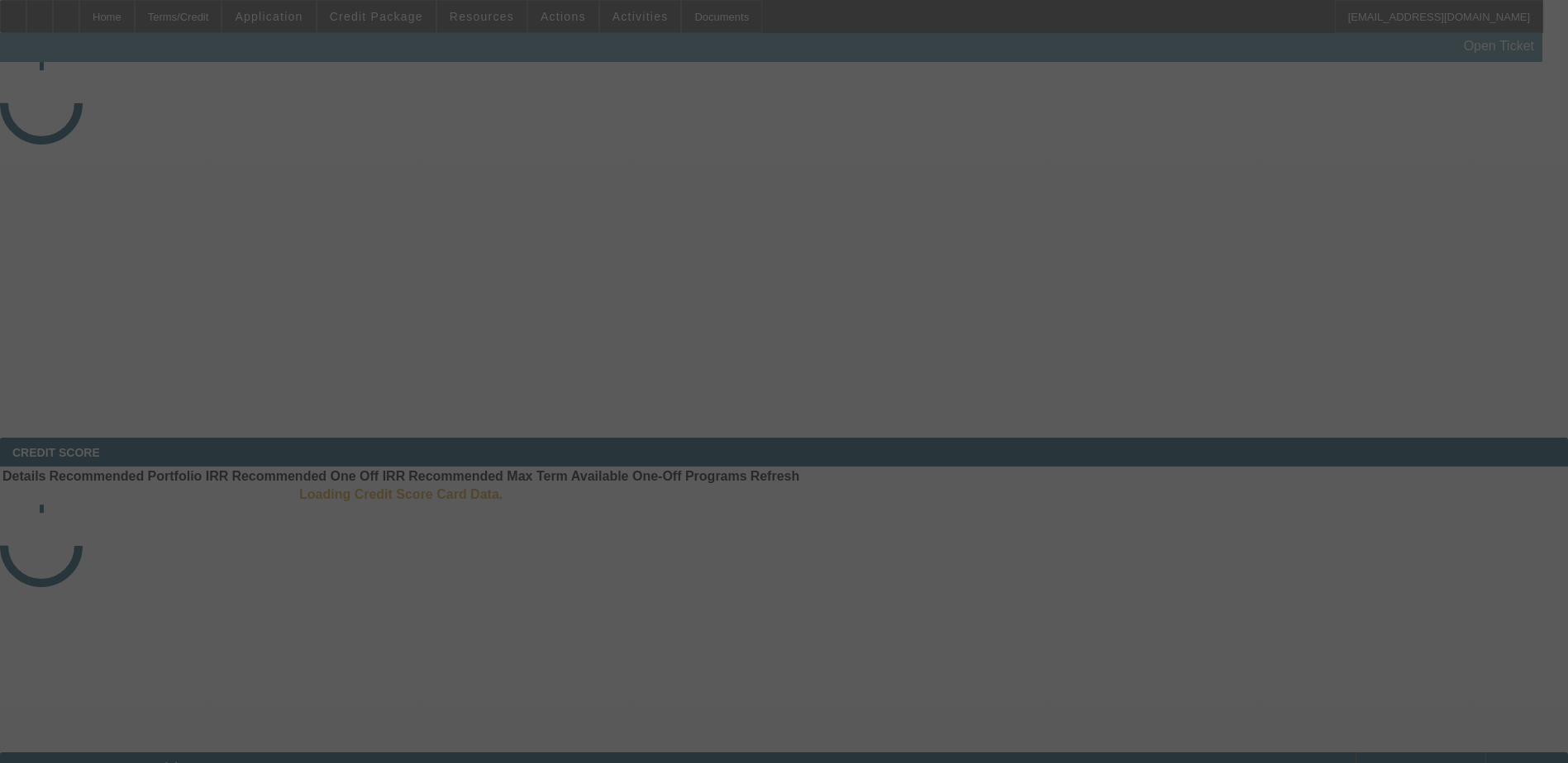
select select "3"
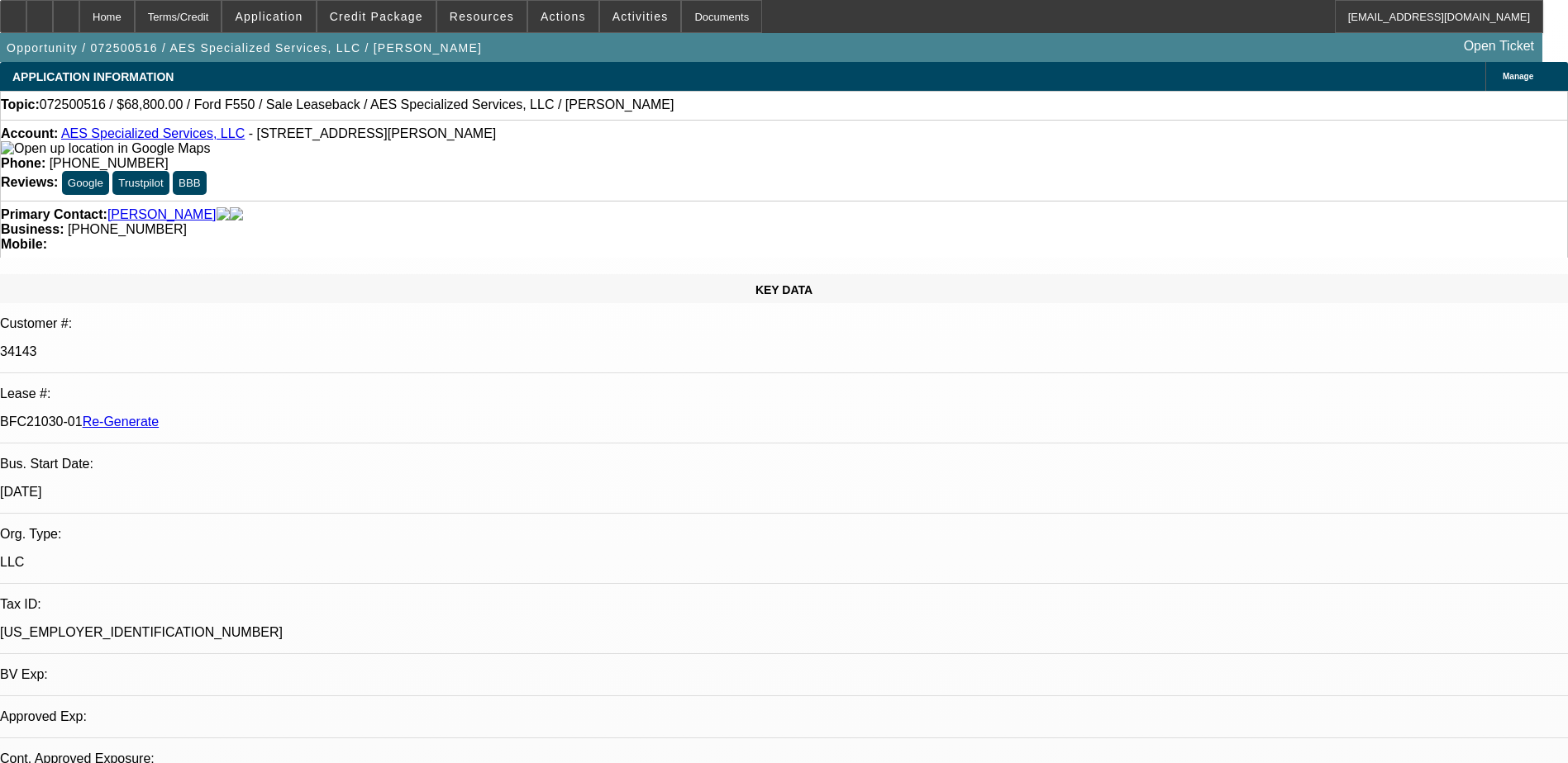
select select "0"
select select "1"
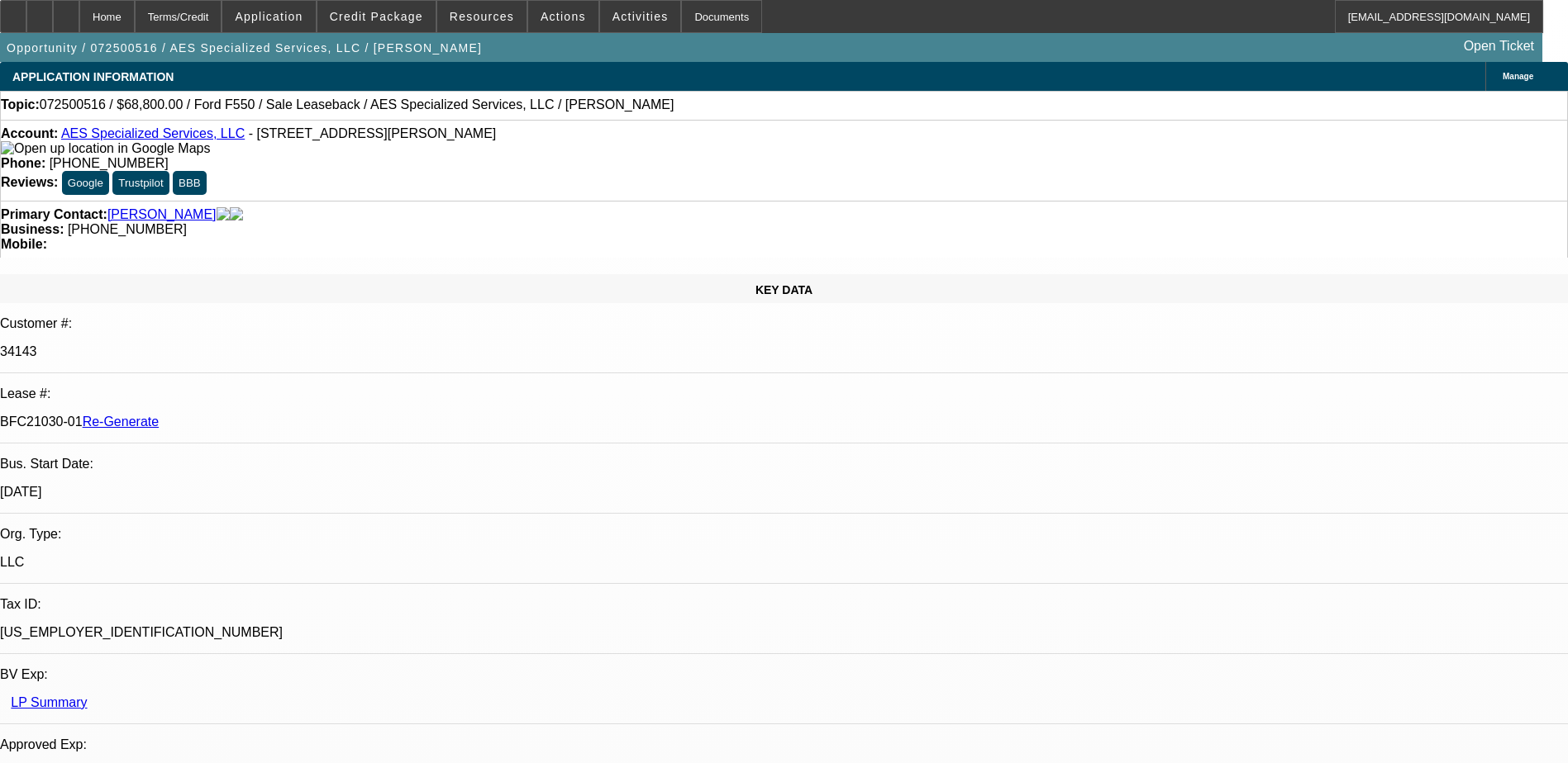
select select "6"
click at [694, 18] on div "Documents" at bounding box center [721, 16] width 81 height 33
click at [205, 344] on p "34143" at bounding box center [784, 352] width 1568 height 15
copy p "34143"
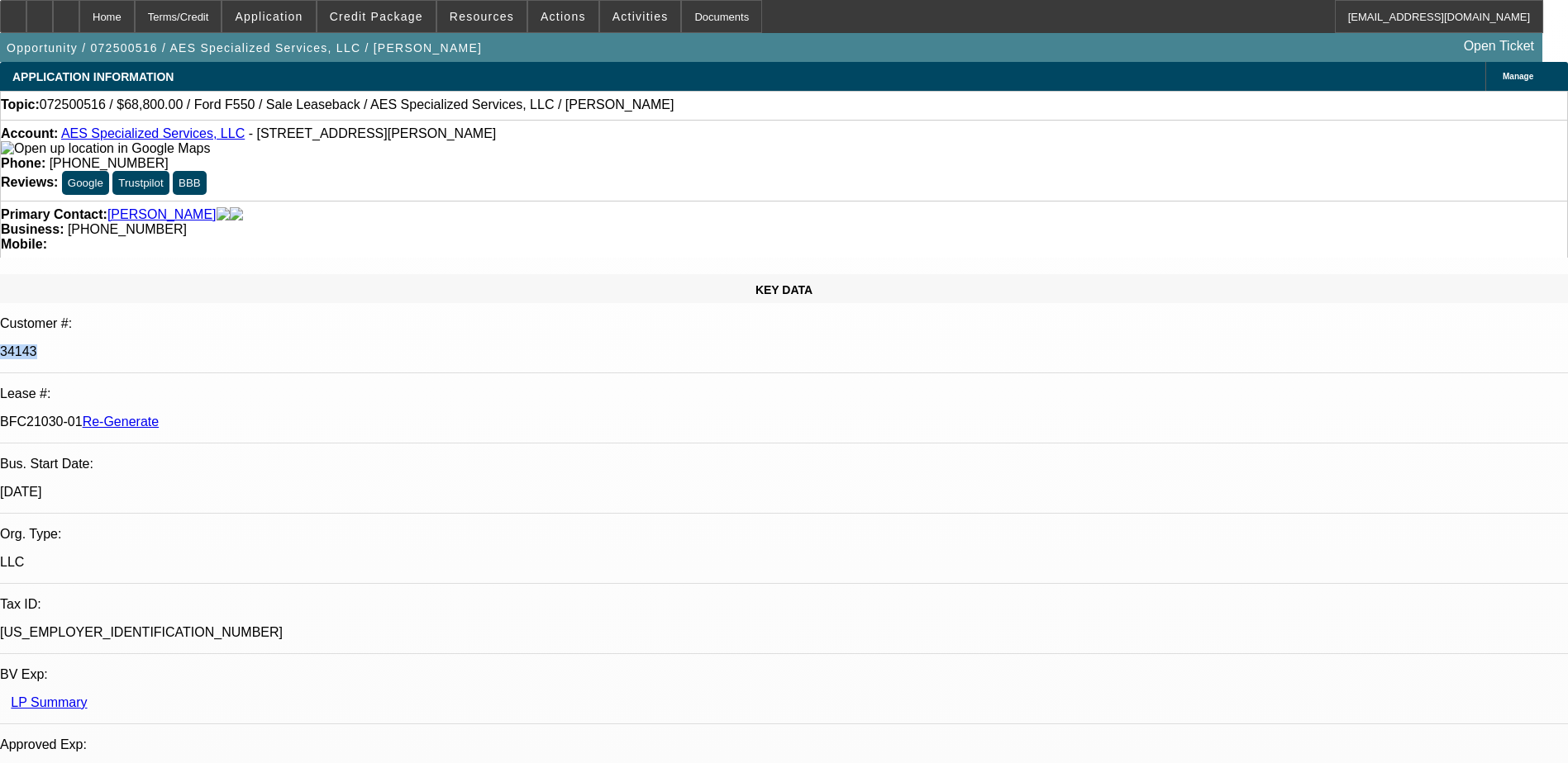
drag, startPoint x: 196, startPoint y: 275, endPoint x: 259, endPoint y: 274, distance: 63.0
click at [259, 415] on p "BFC21030-01 Re-Generate" at bounding box center [784, 423] width 1568 height 15
copy p "BFC21030-01"
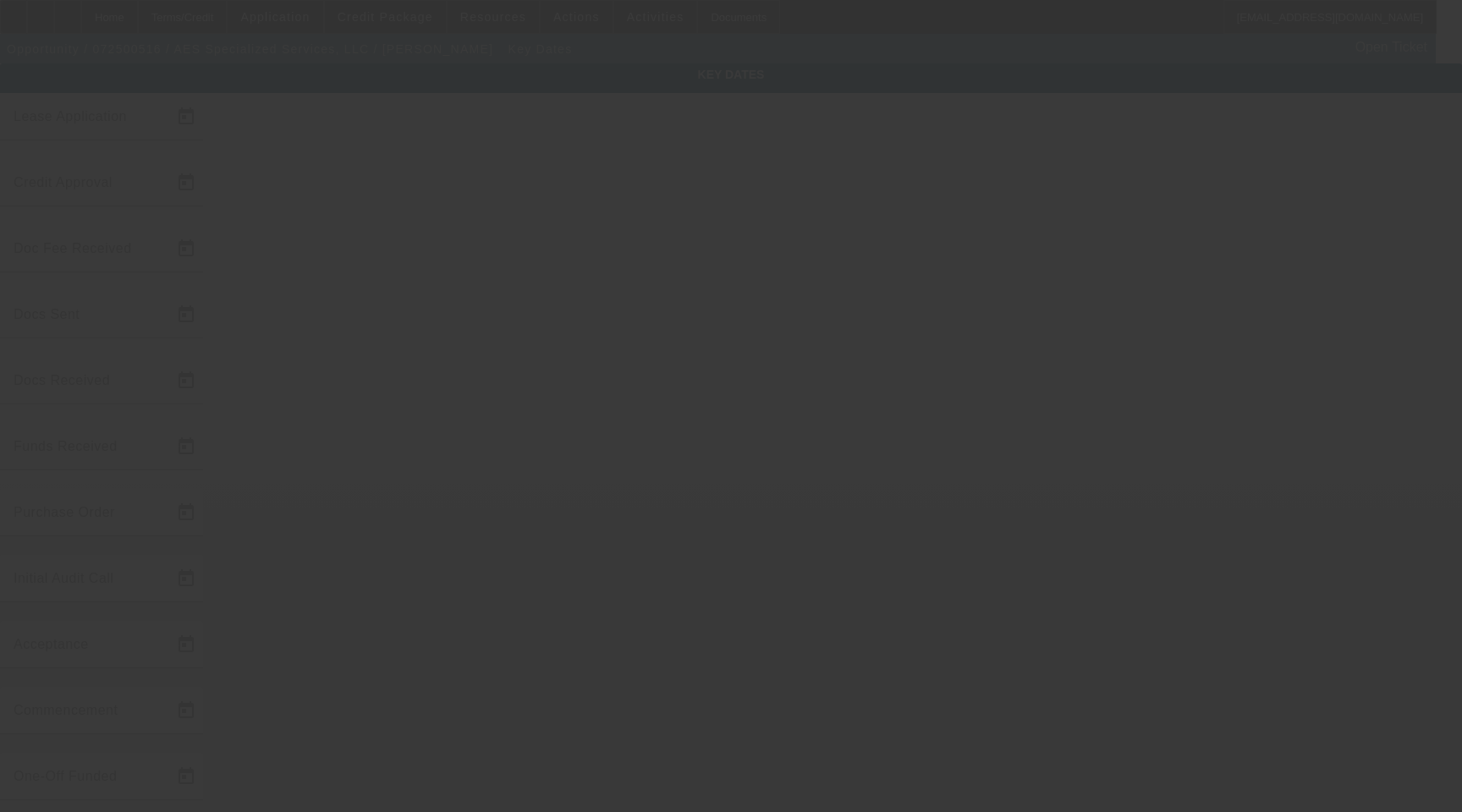
type input "[DATE]"
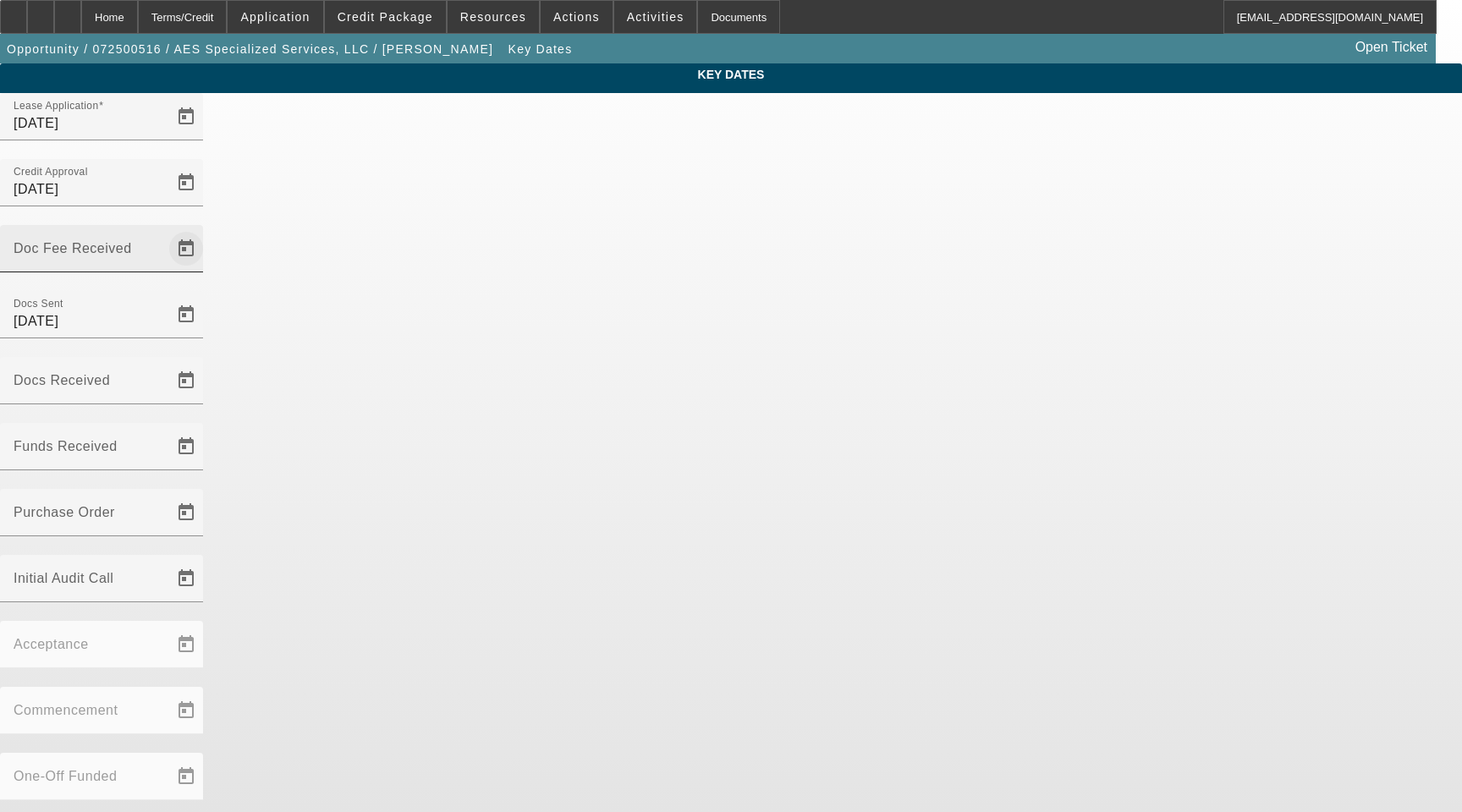
click at [206, 228] on span "Open calendar" at bounding box center [186, 248] width 41 height 41
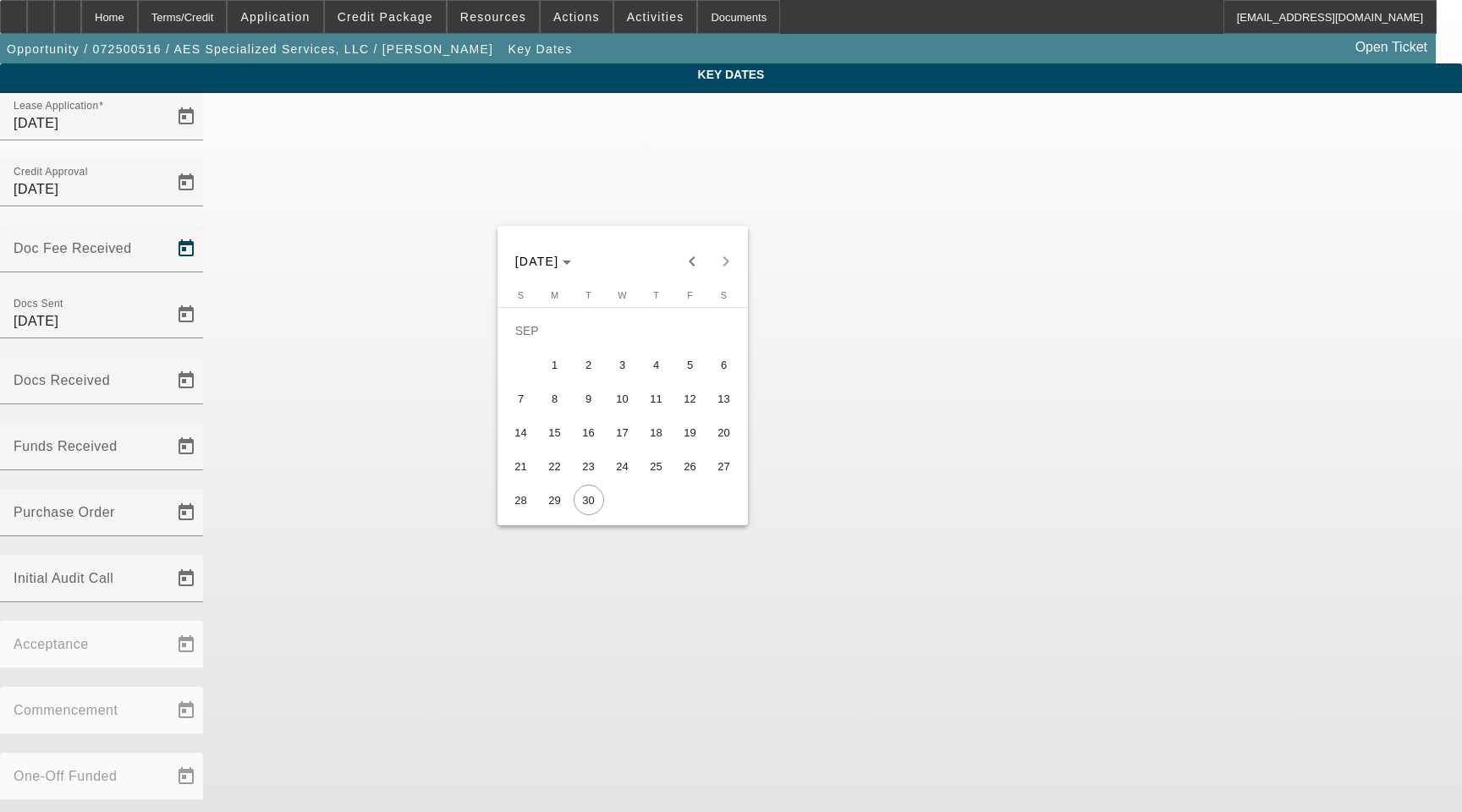
click at [692, 475] on span "26" at bounding box center [691, 466] width 31 height 31
type input "9/26/2025"
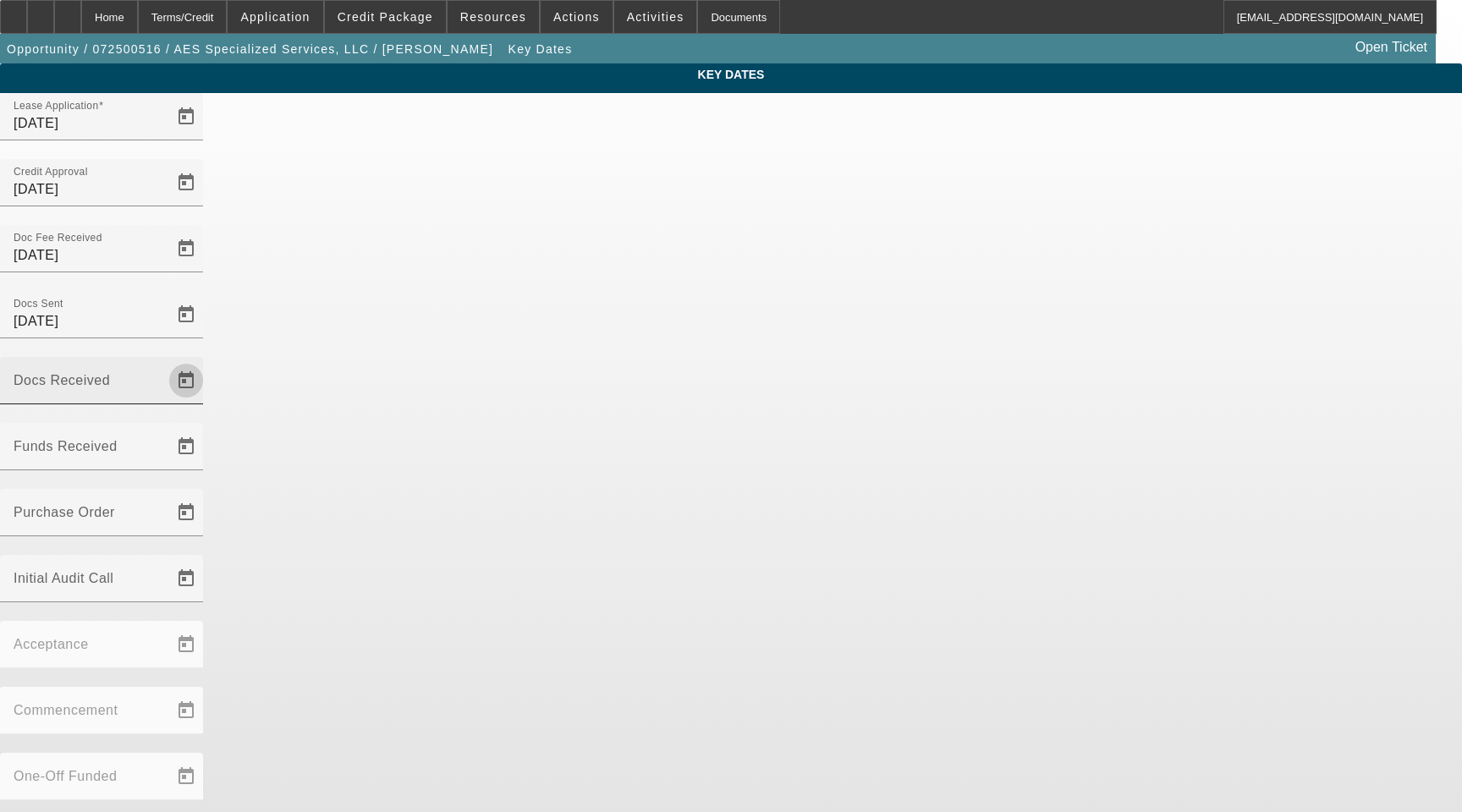
click at [206, 360] on span "Open calendar" at bounding box center [186, 380] width 41 height 41
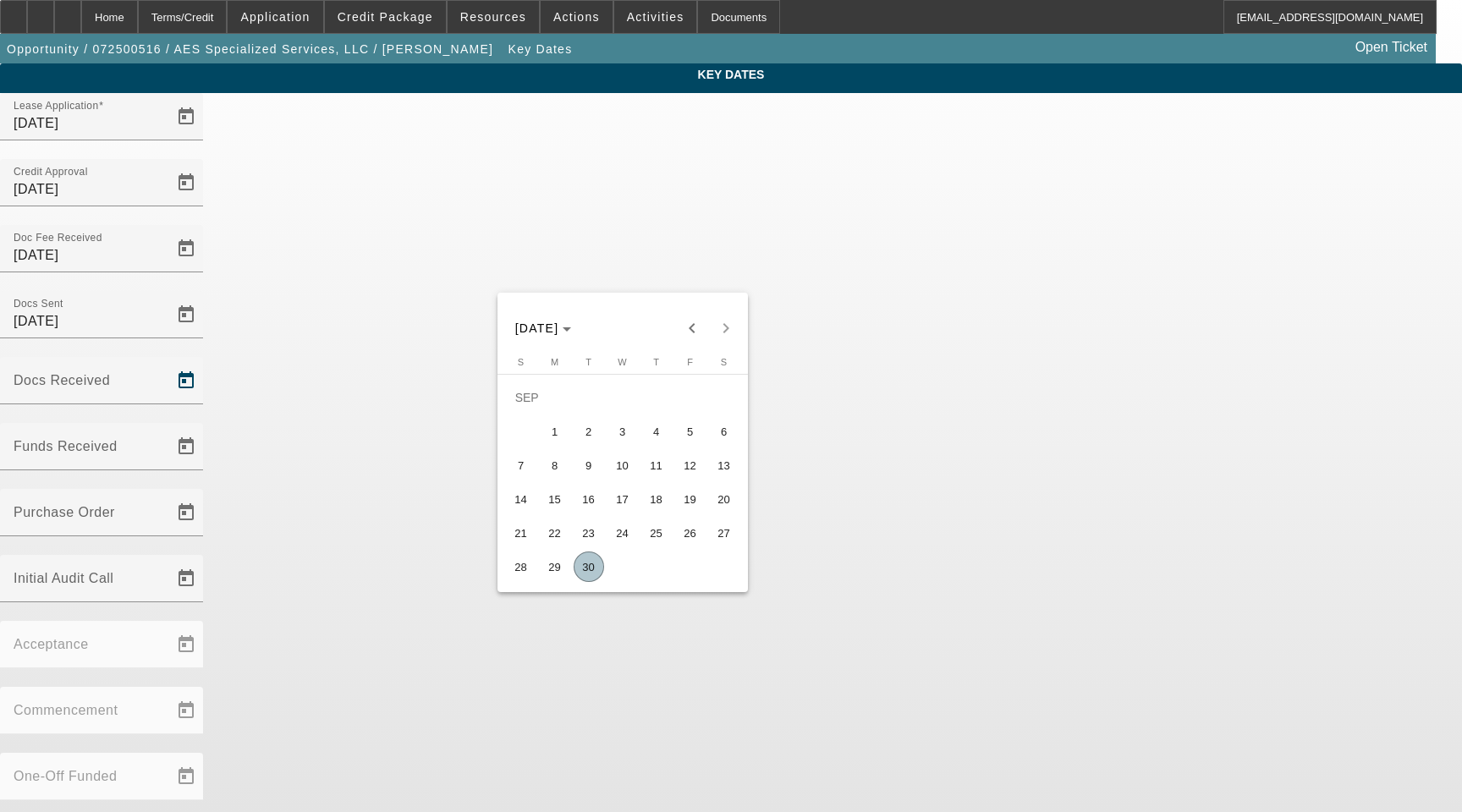
click at [590, 566] on span "30" at bounding box center [589, 566] width 31 height 31
type input "9/30/2025"
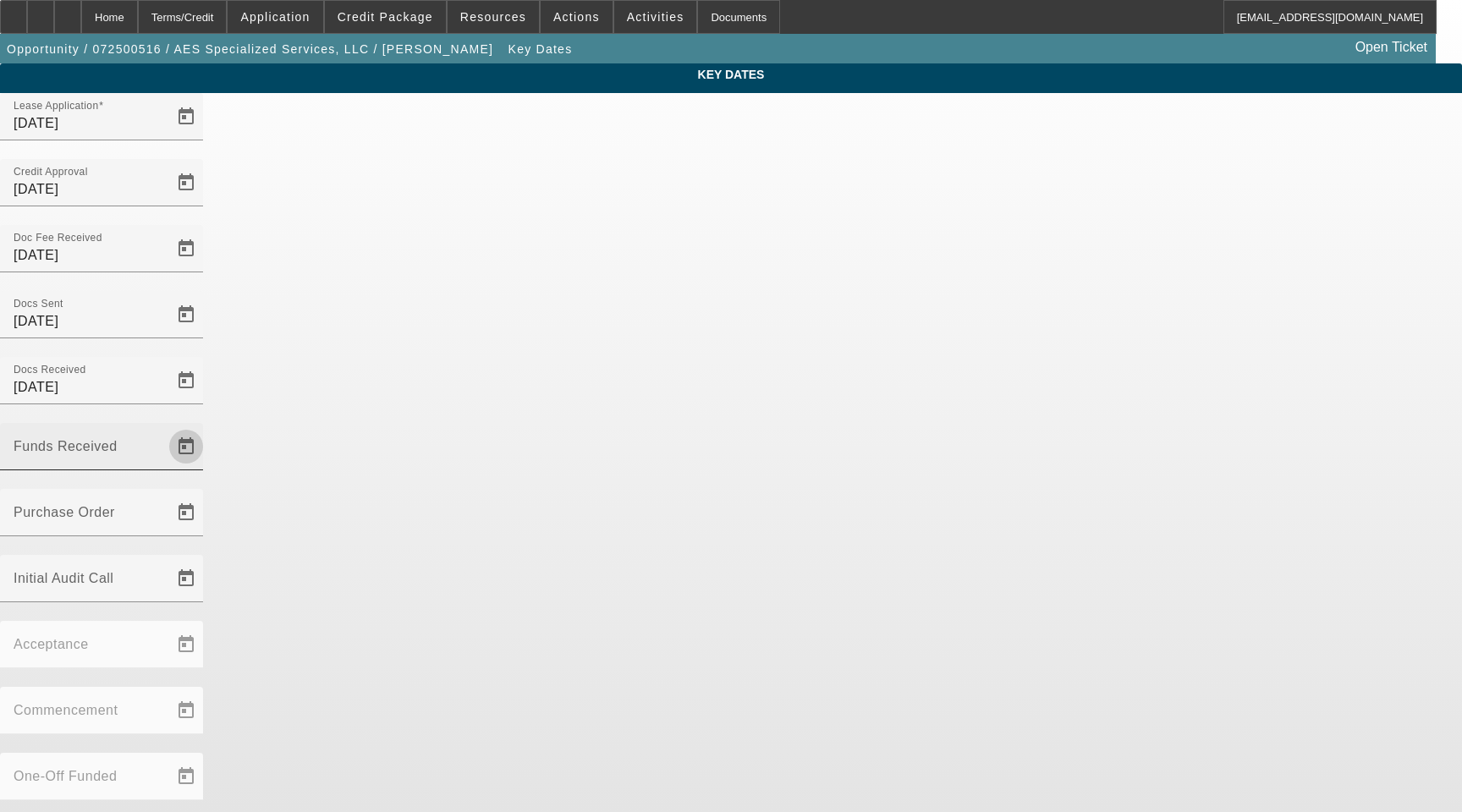
click at [206, 426] on span "Open calendar" at bounding box center [186, 446] width 41 height 41
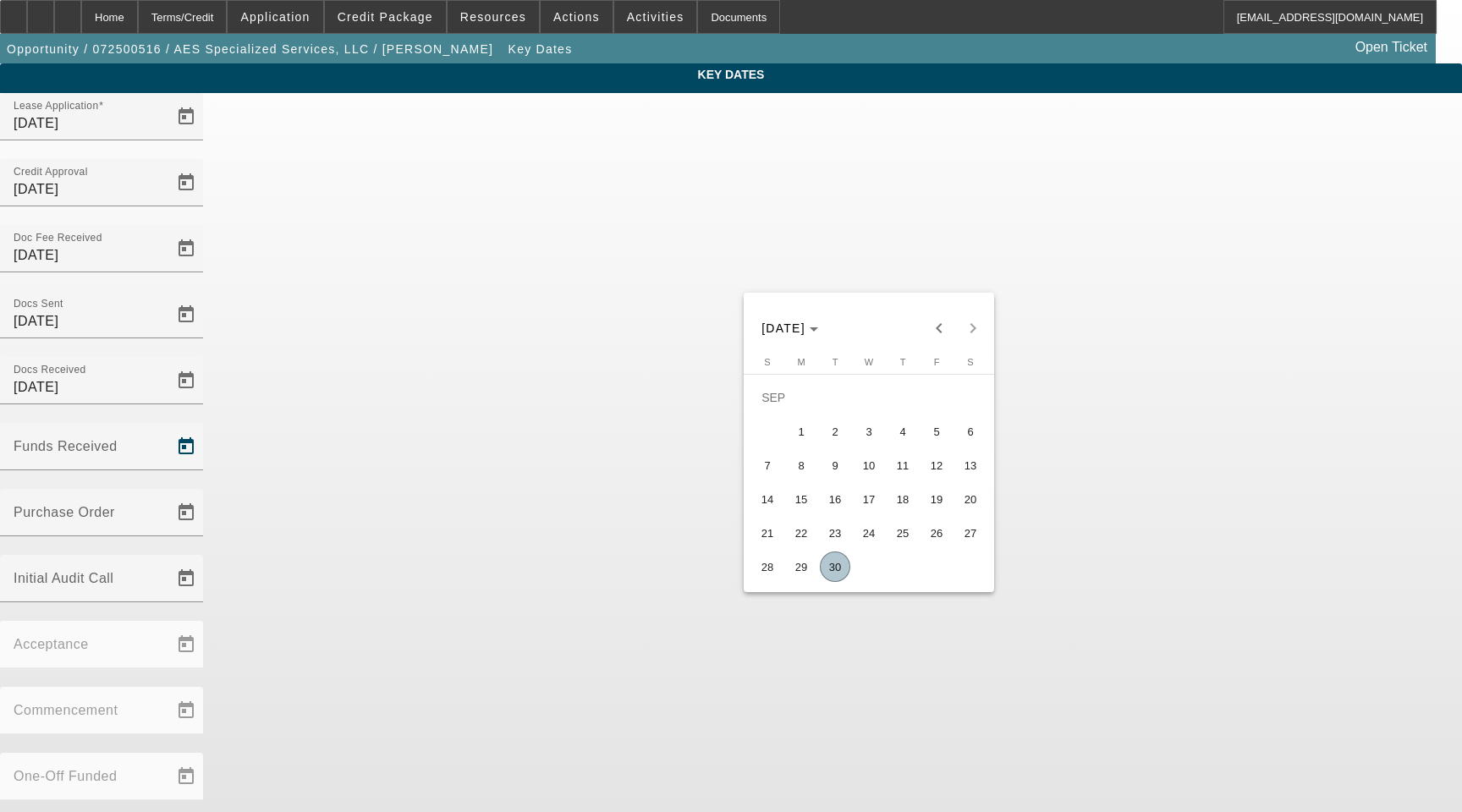
click at [829, 573] on span "30" at bounding box center [835, 566] width 31 height 31
type input "9/30/2025"
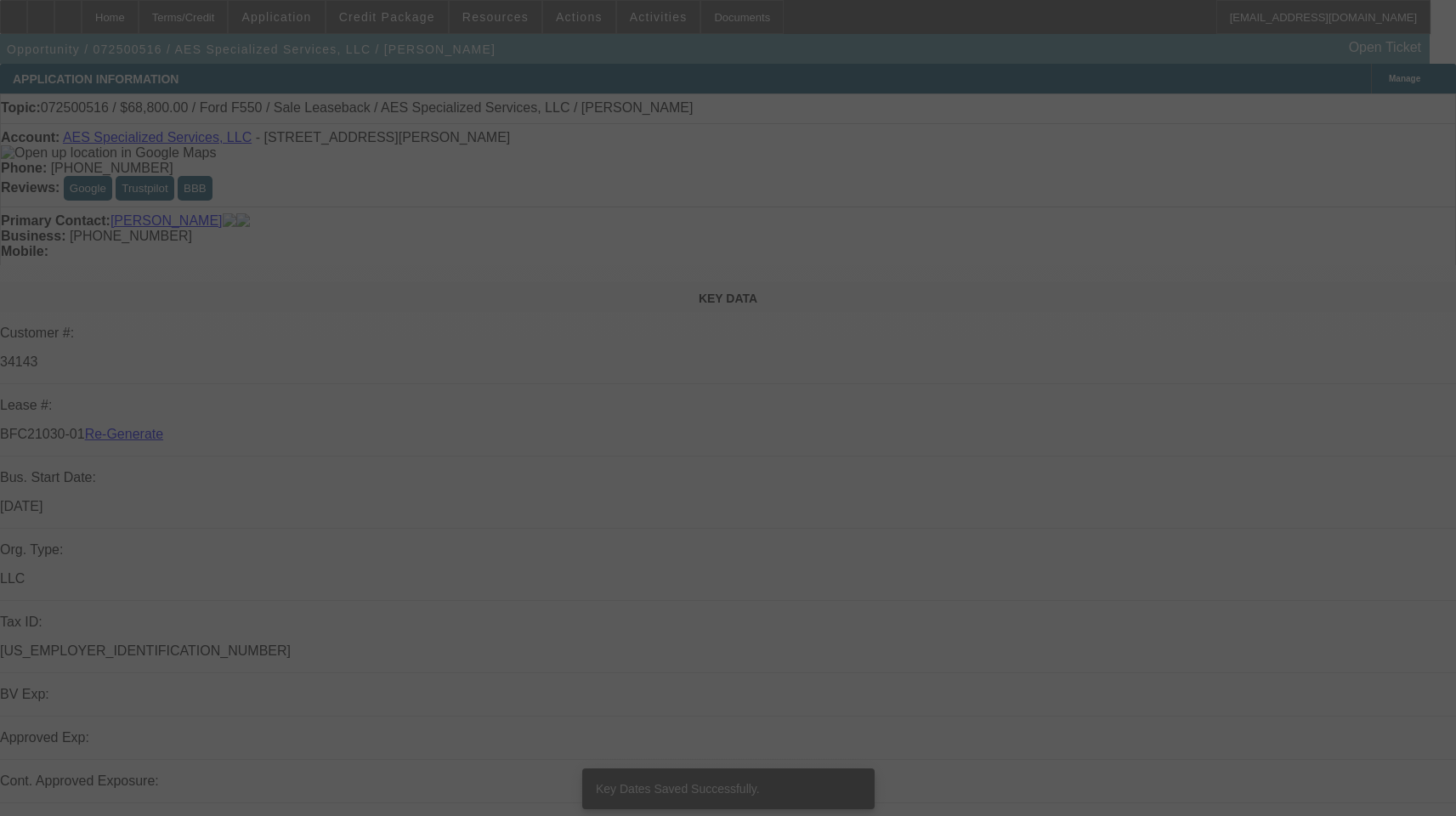
select select "3"
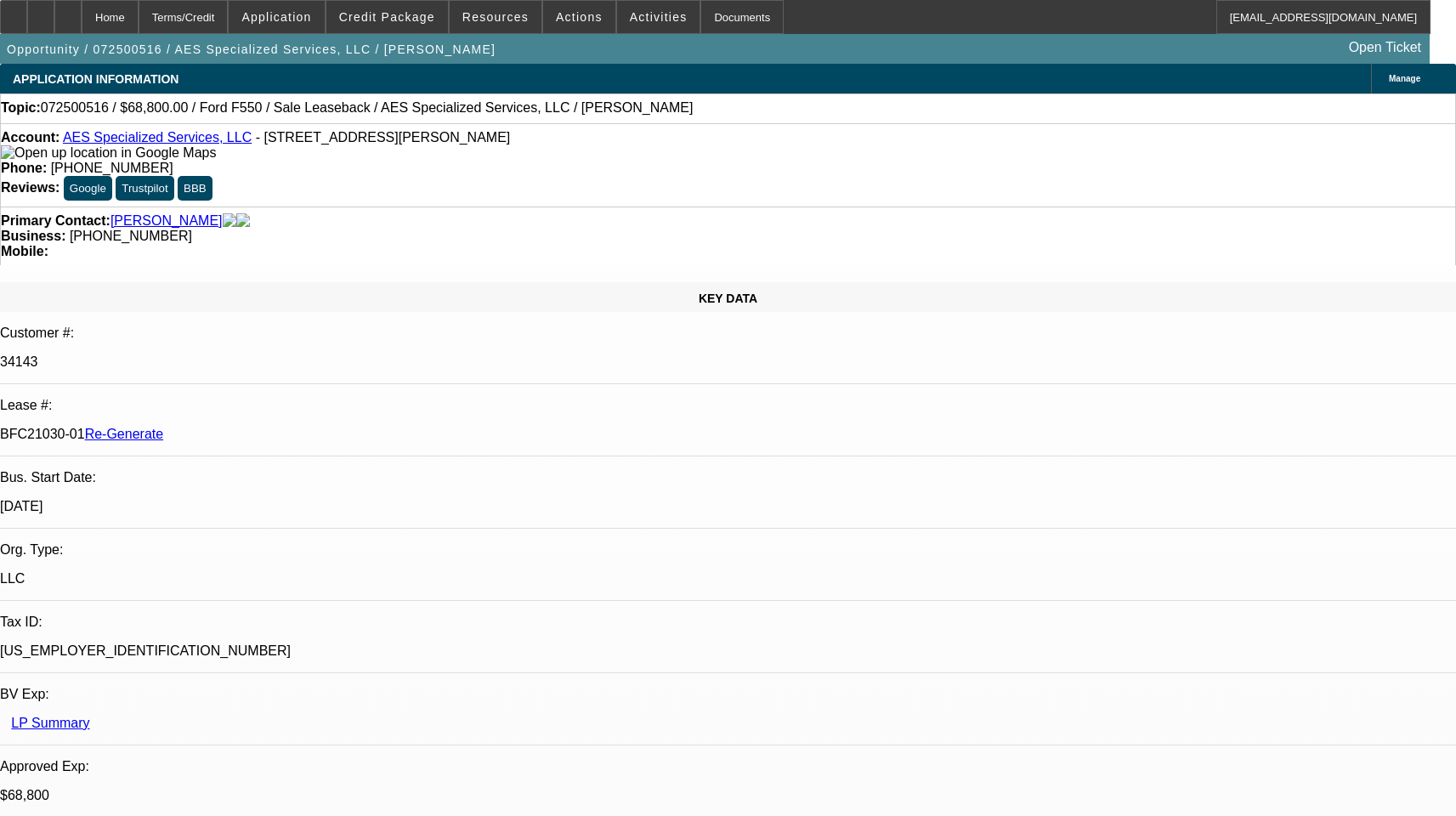
select select "0"
select select "1"
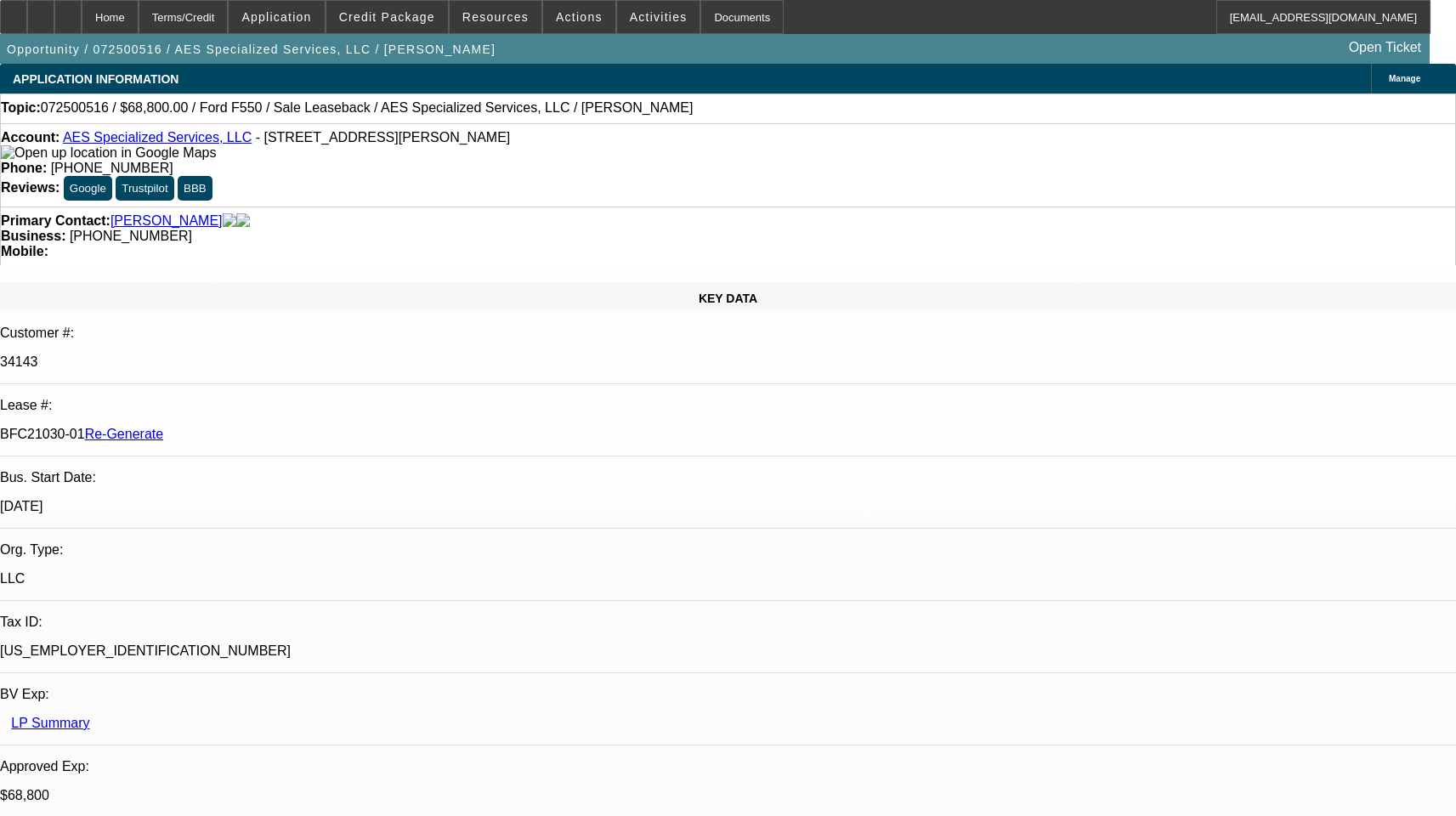
select select "6"
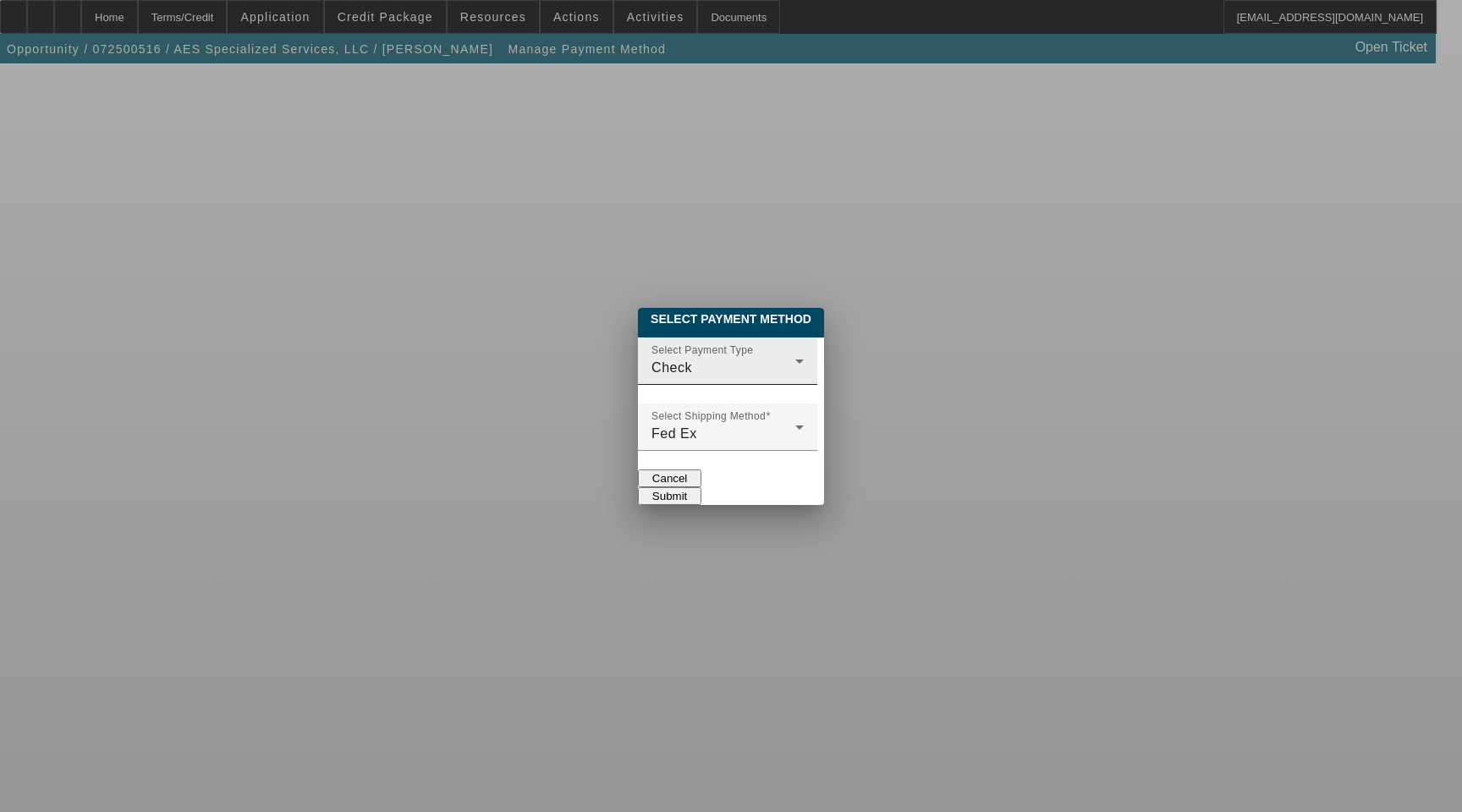
click at [677, 358] on div "Check" at bounding box center [723, 368] width 144 height 20
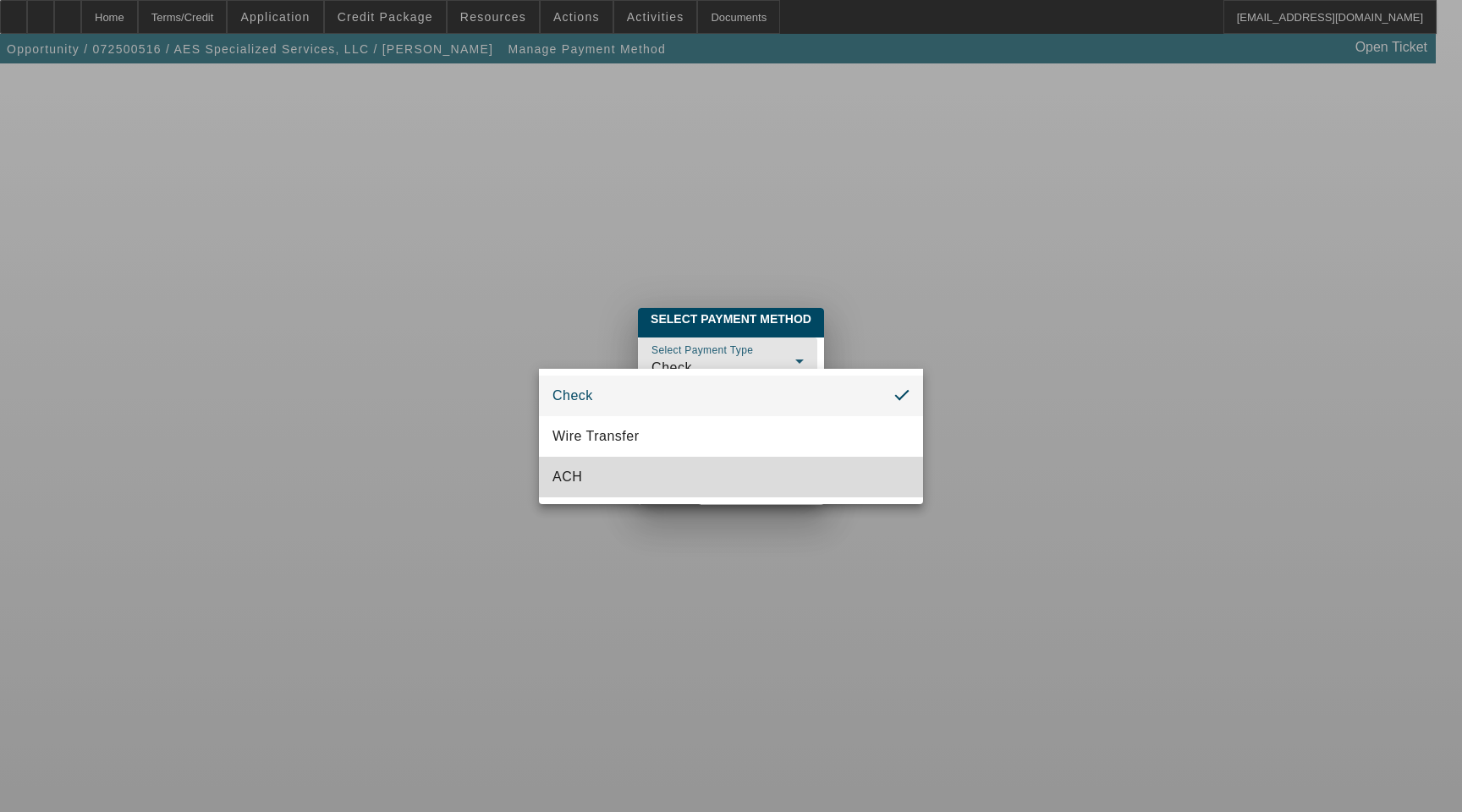
click at [615, 481] on mat-option "ACH" at bounding box center [731, 477] width 384 height 41
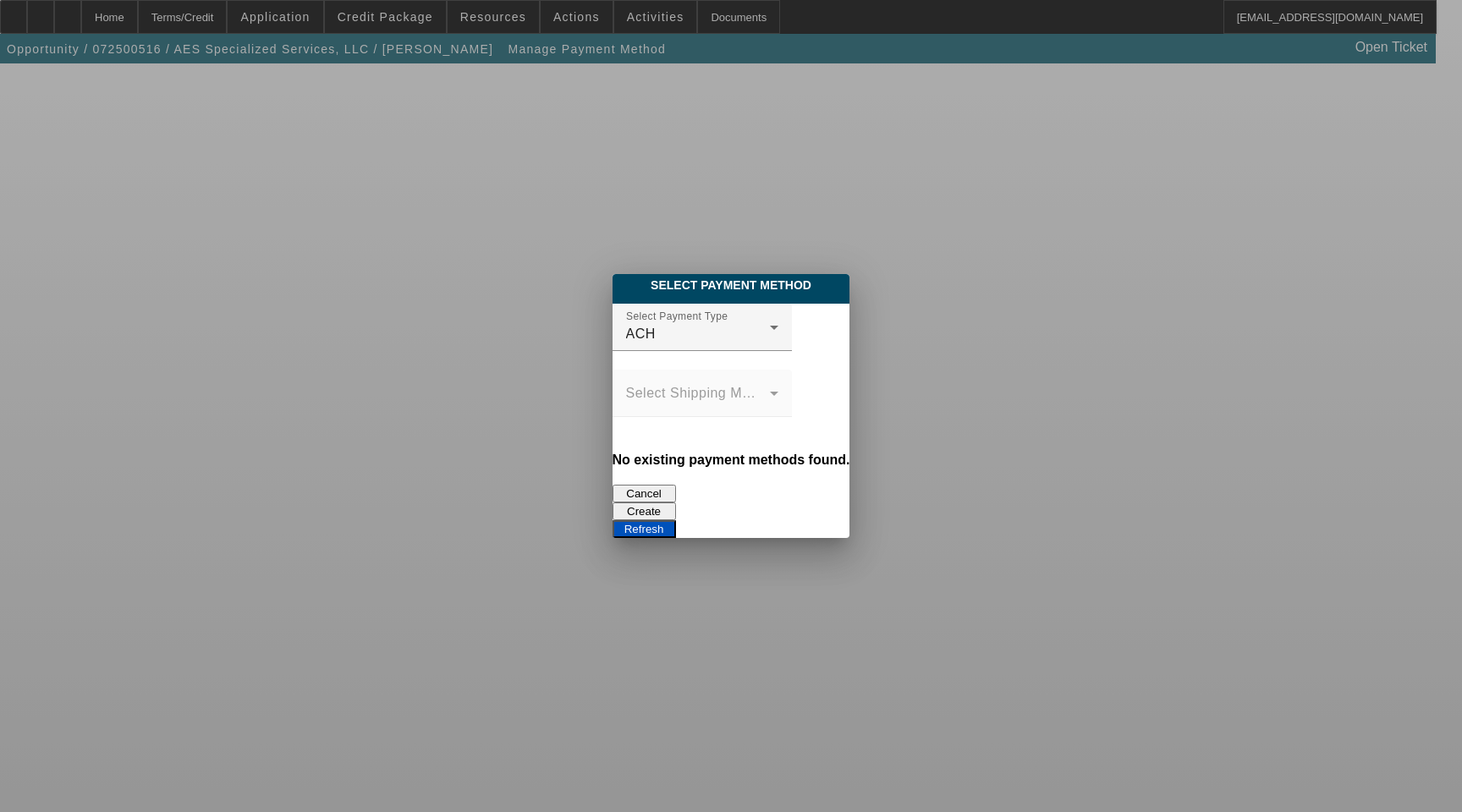
click at [677, 502] on button "Create" at bounding box center [644, 511] width 63 height 18
click at [677, 521] on button "Refresh" at bounding box center [644, 529] width 63 height 18
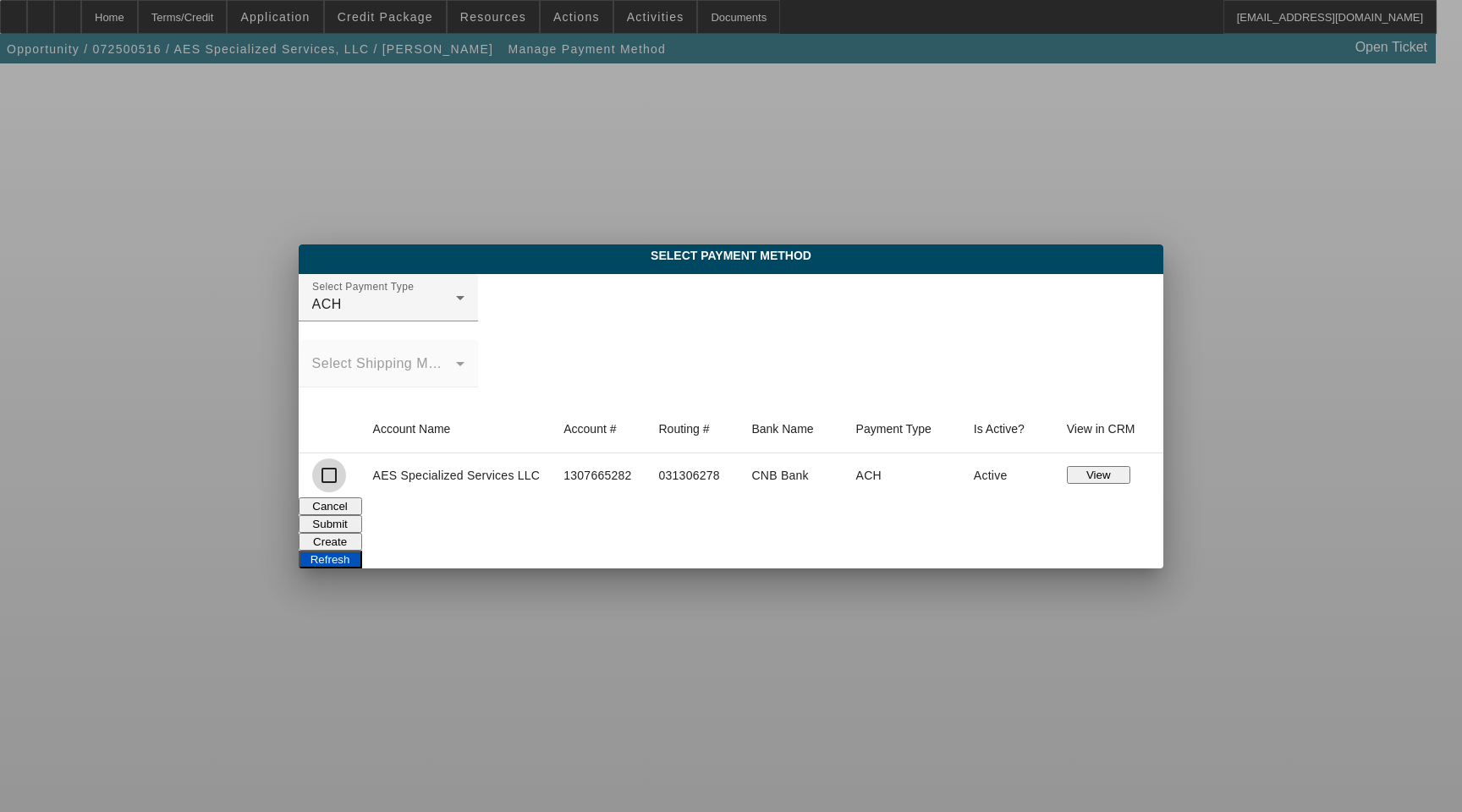
click at [331, 472] on input "checkbox" at bounding box center [329, 475] width 33 height 33
checkbox input "true"
click at [362, 515] on button "Submit" at bounding box center [331, 524] width 63 height 18
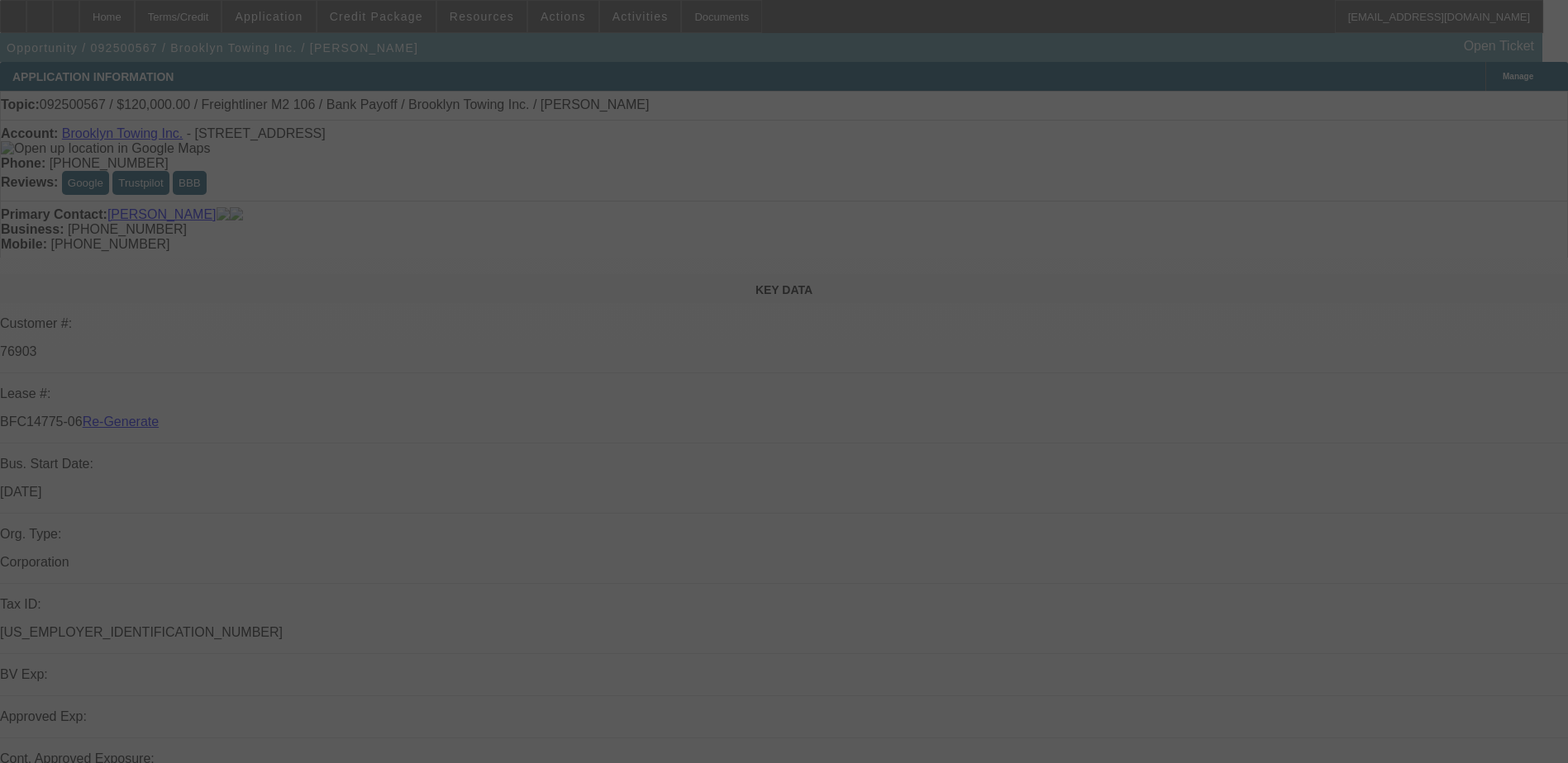
select select "3"
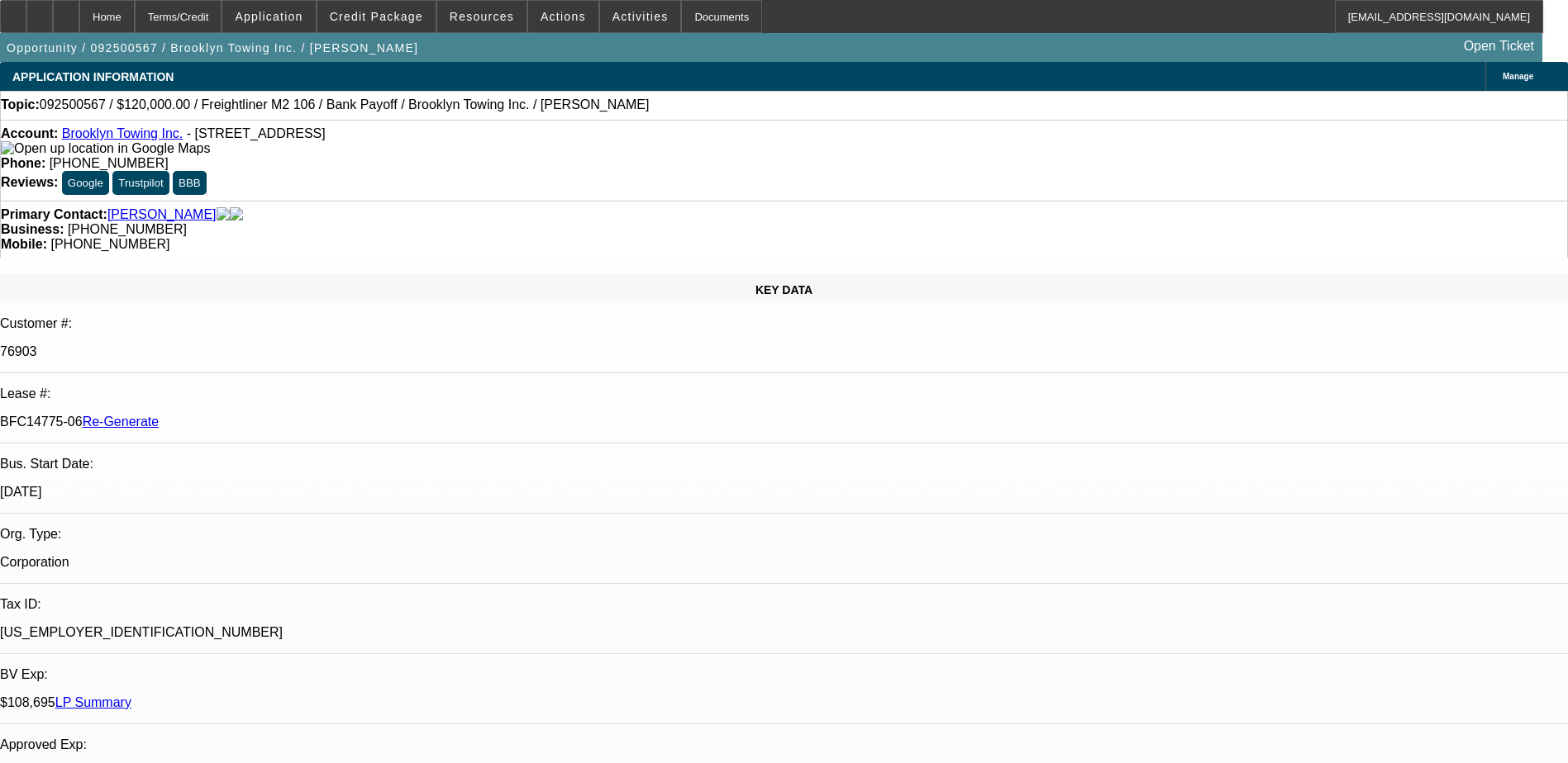
select select "0"
select select "1"
select select "2"
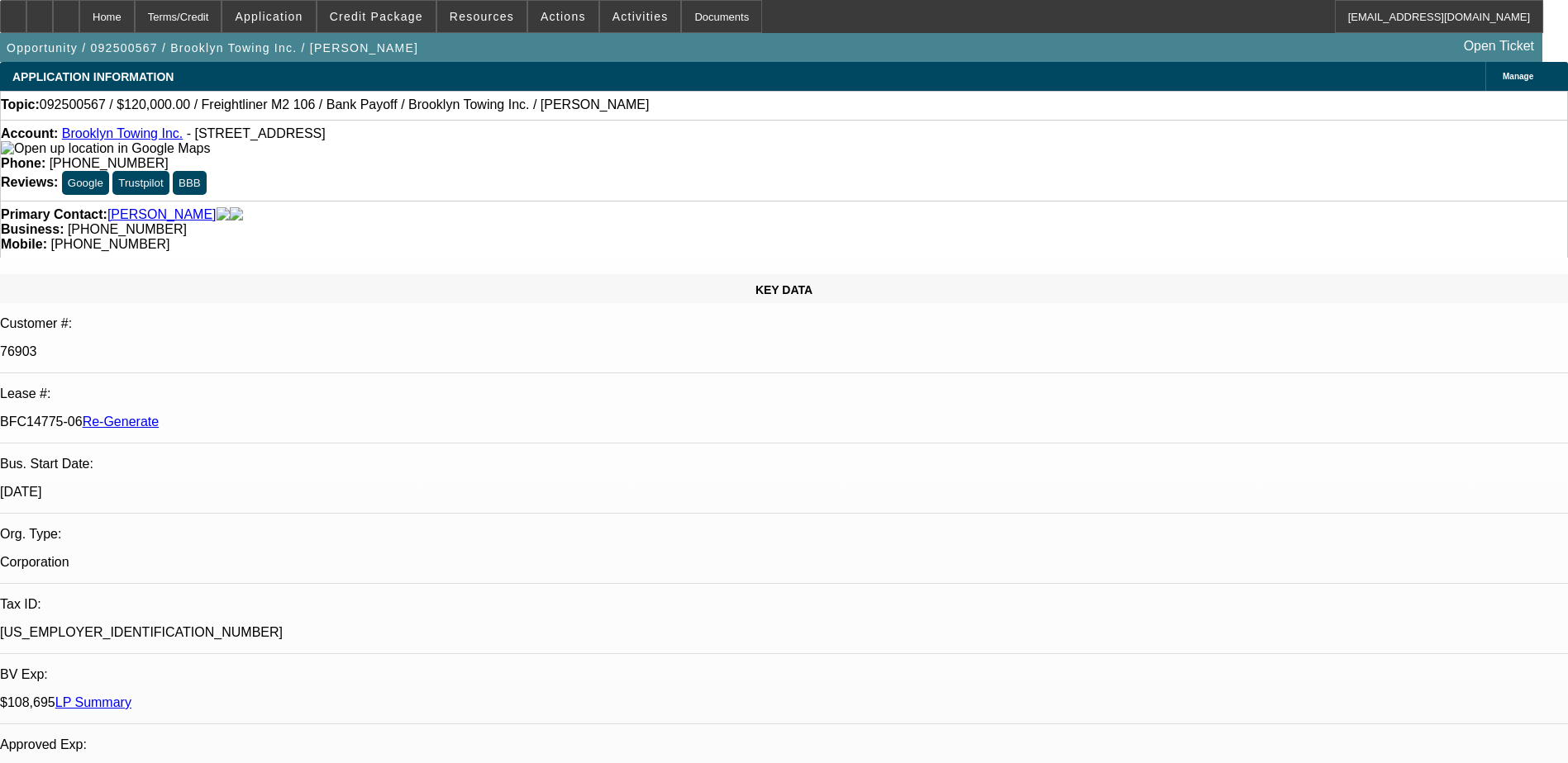
select select "6"
click at [618, 17] on span "Activities" at bounding box center [640, 17] width 56 height 13
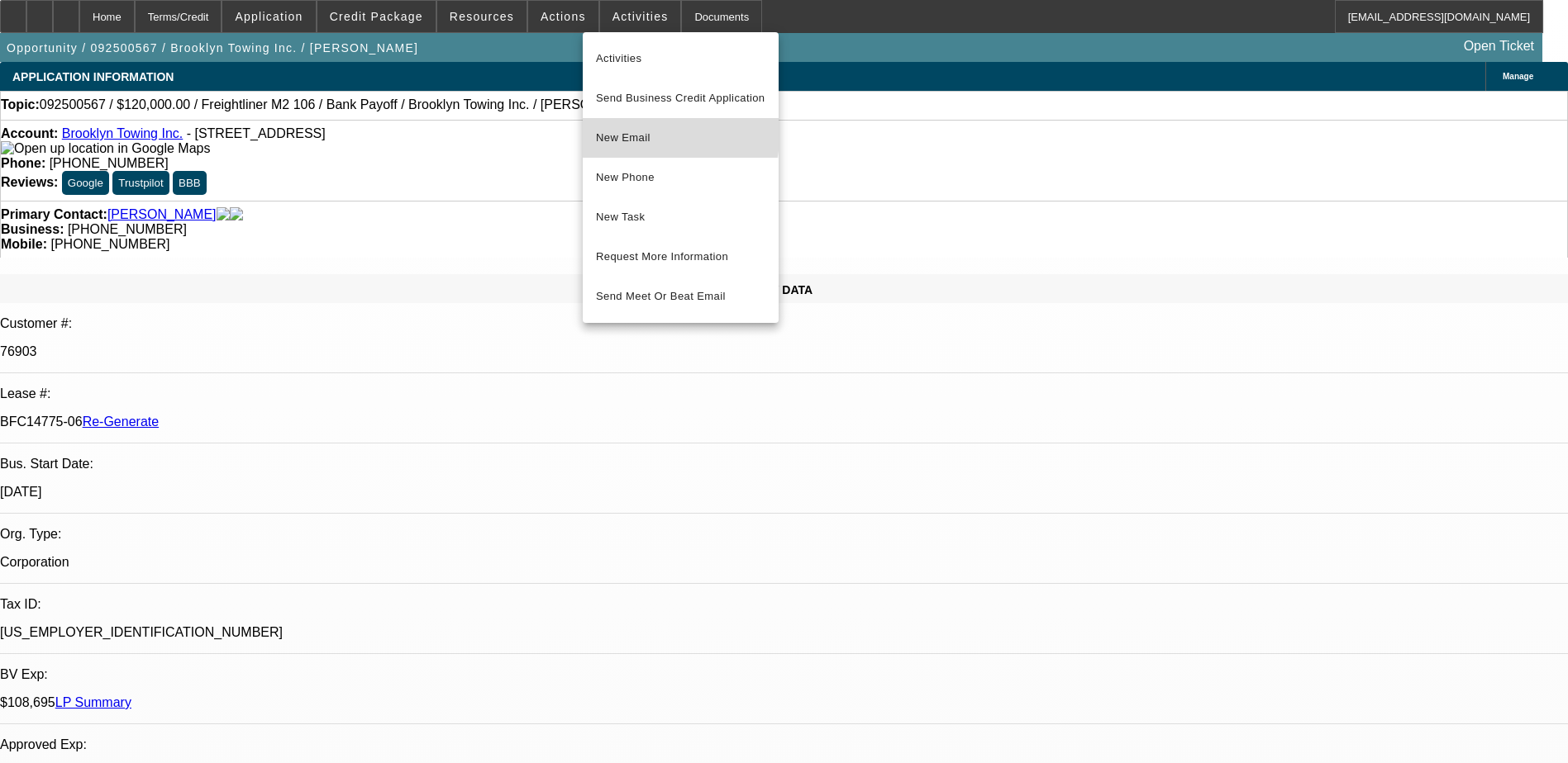
click at [626, 130] on span "New Email" at bounding box center [681, 137] width 170 height 20
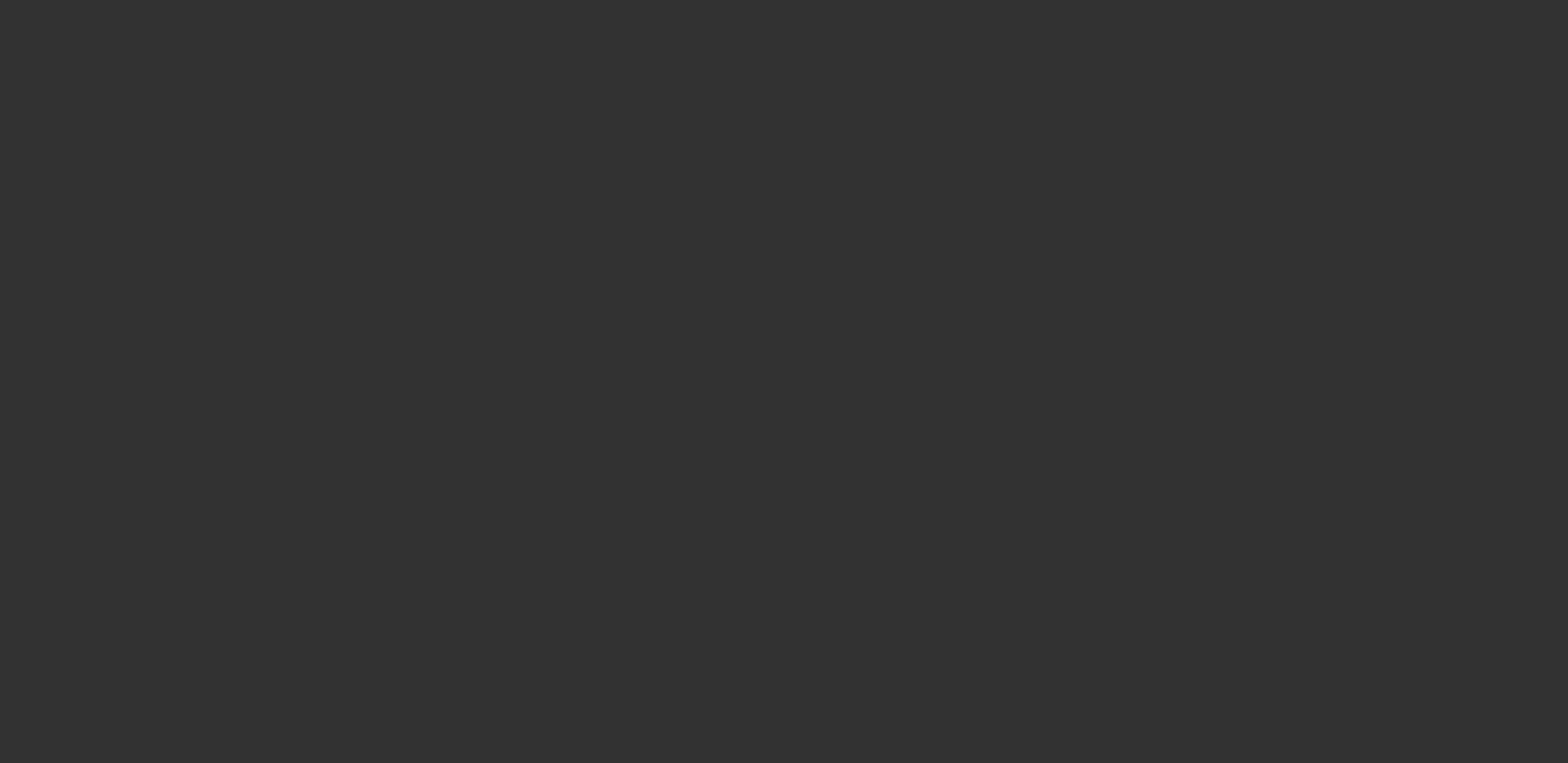
select select "3"
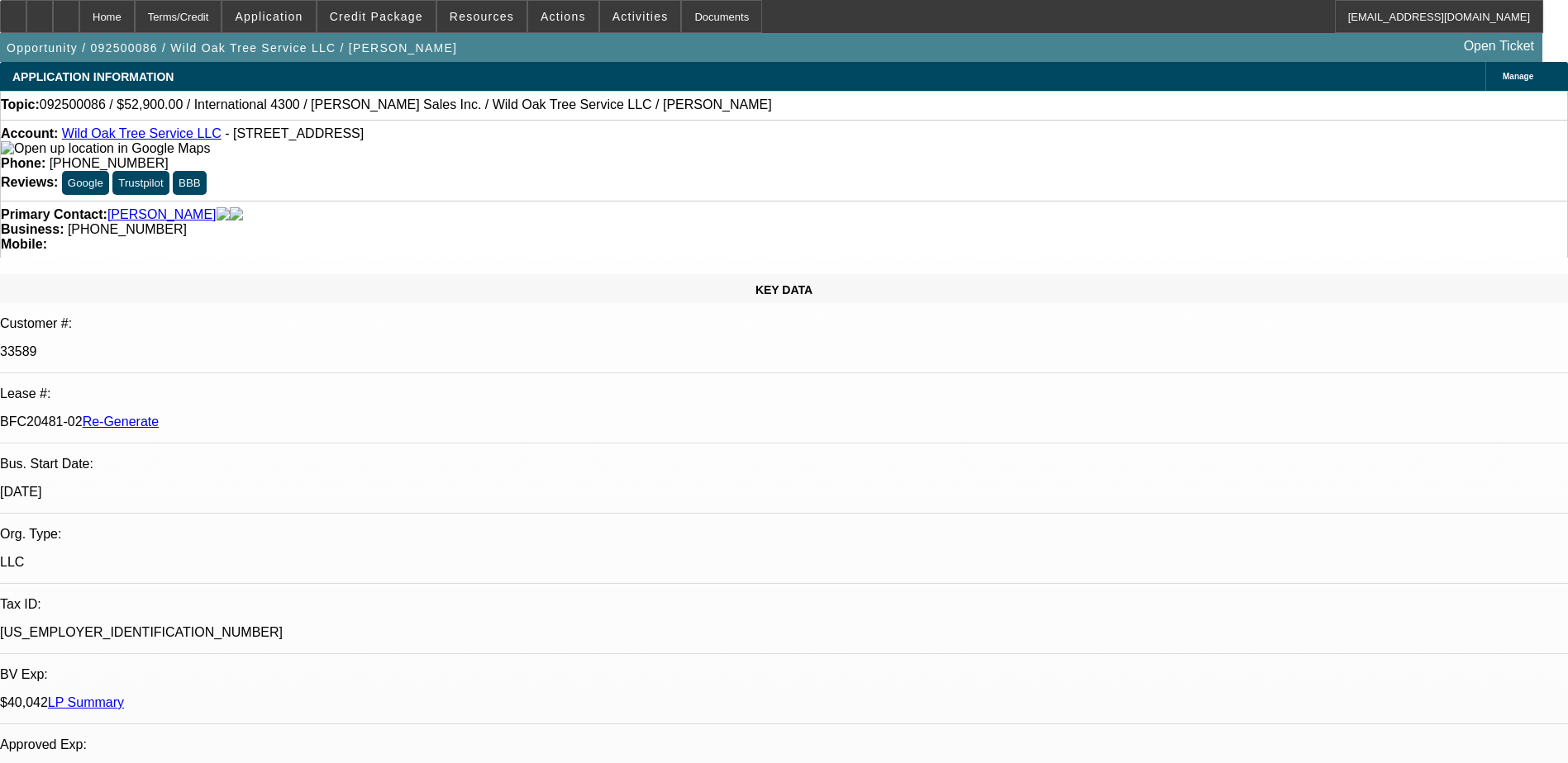
select select "0"
select select "2"
select select "0"
select select "6"
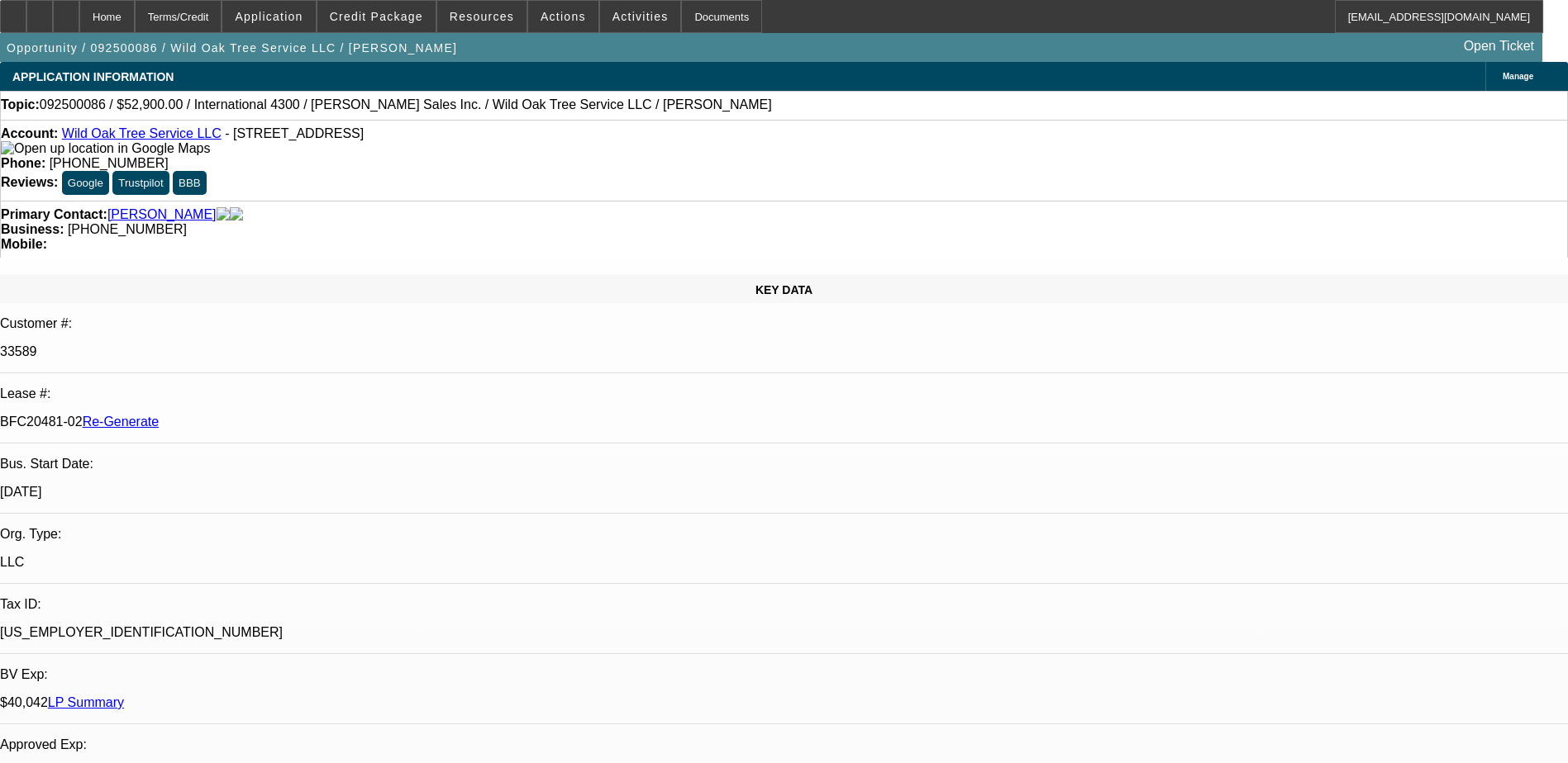
click at [218, 415] on p "BFC20481-02 Re-Generate" at bounding box center [784, 423] width 1568 height 15
copy p "BFC20481"
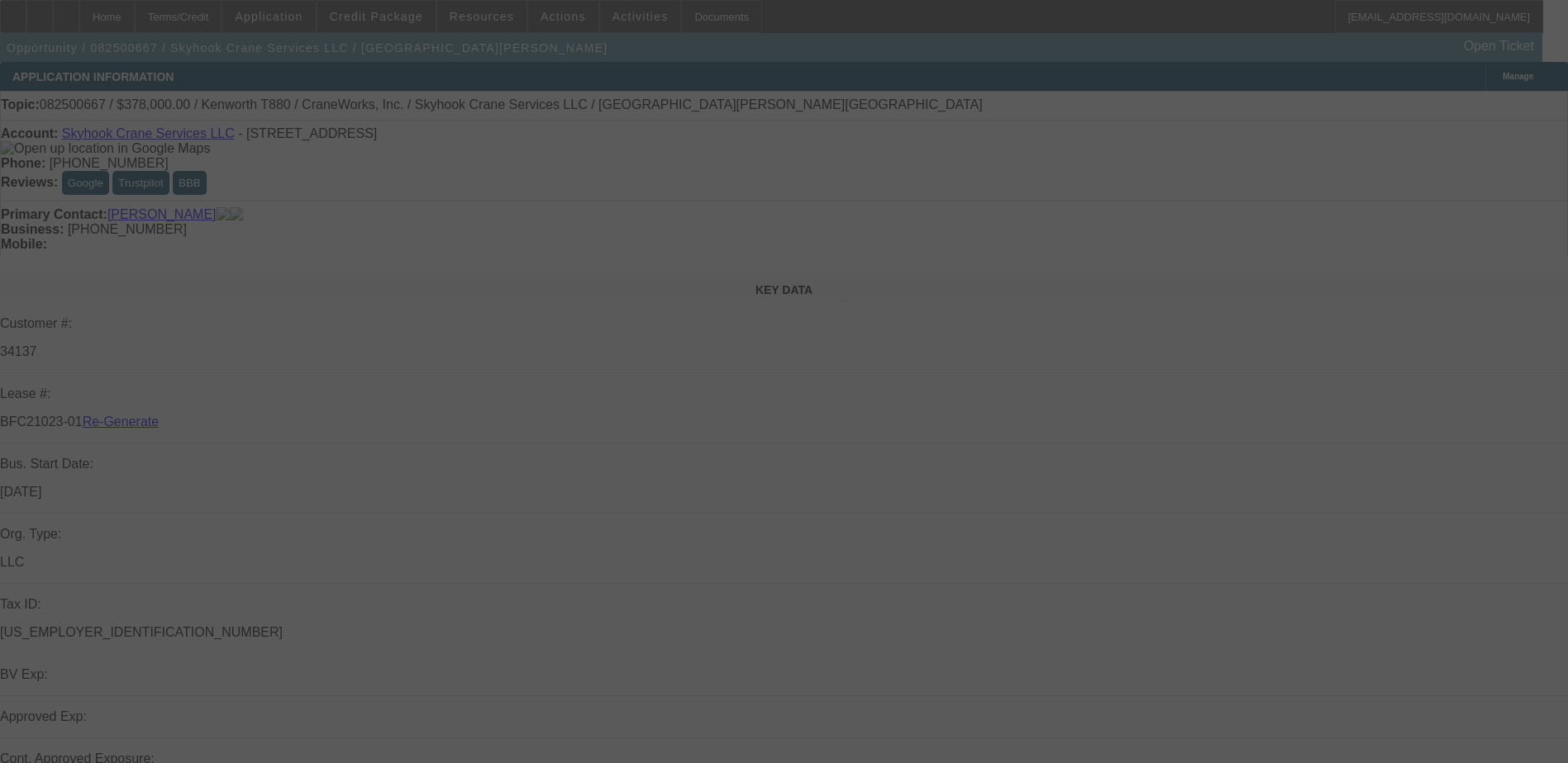
select select "3"
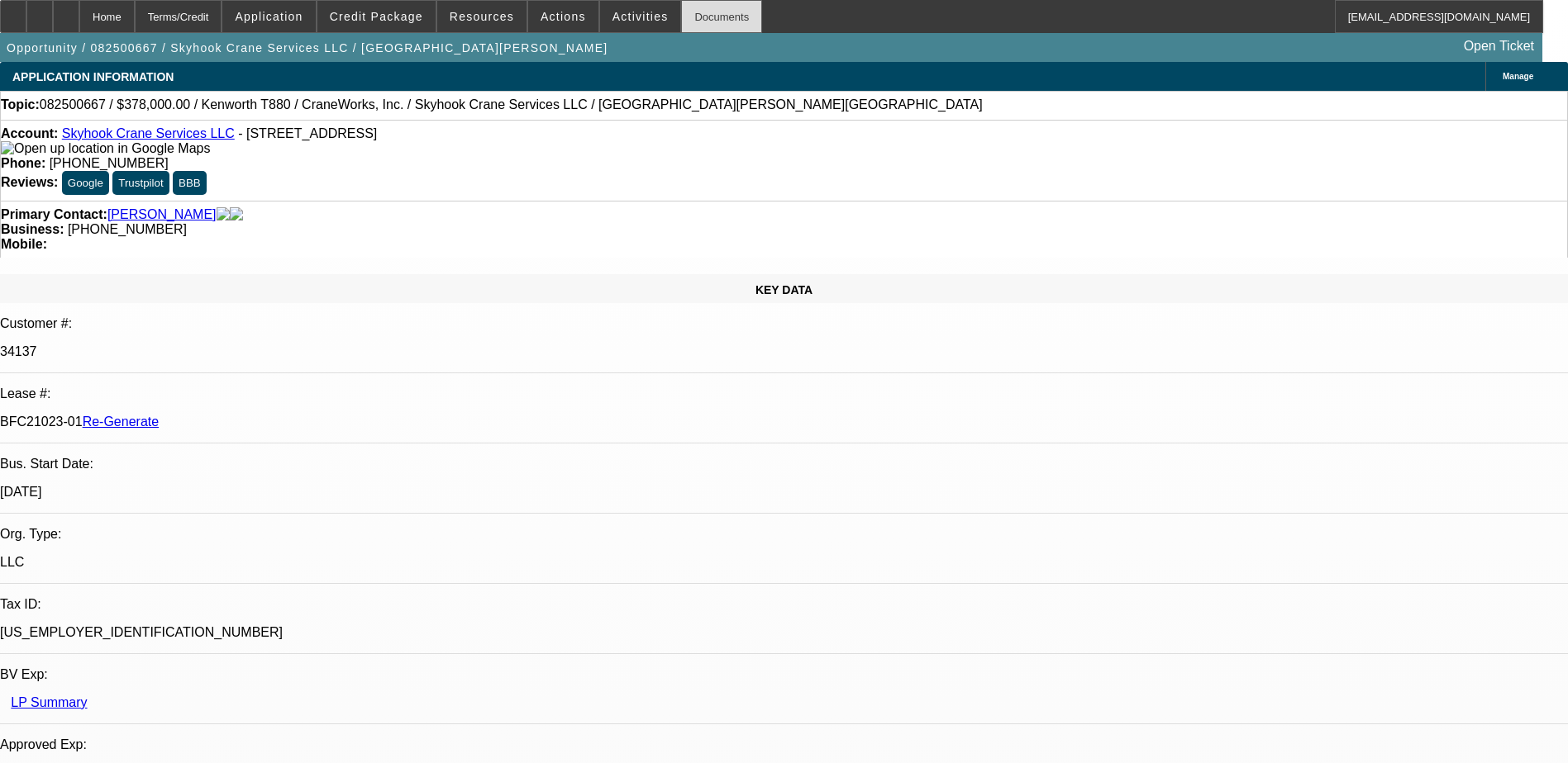
select select "0"
select select "2"
select select "0"
select select "6"
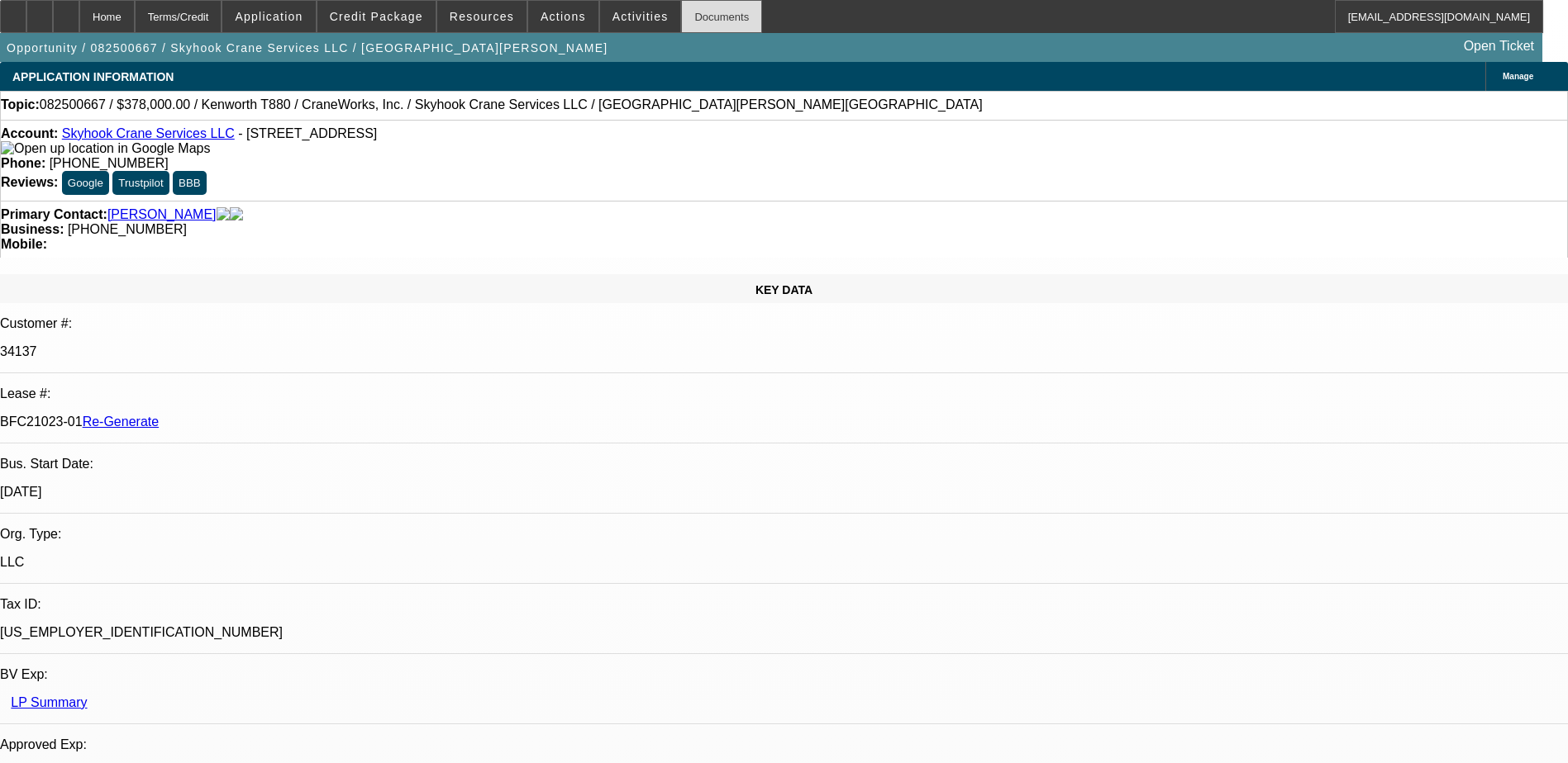
click at [686, 21] on div "Documents" at bounding box center [721, 16] width 81 height 33
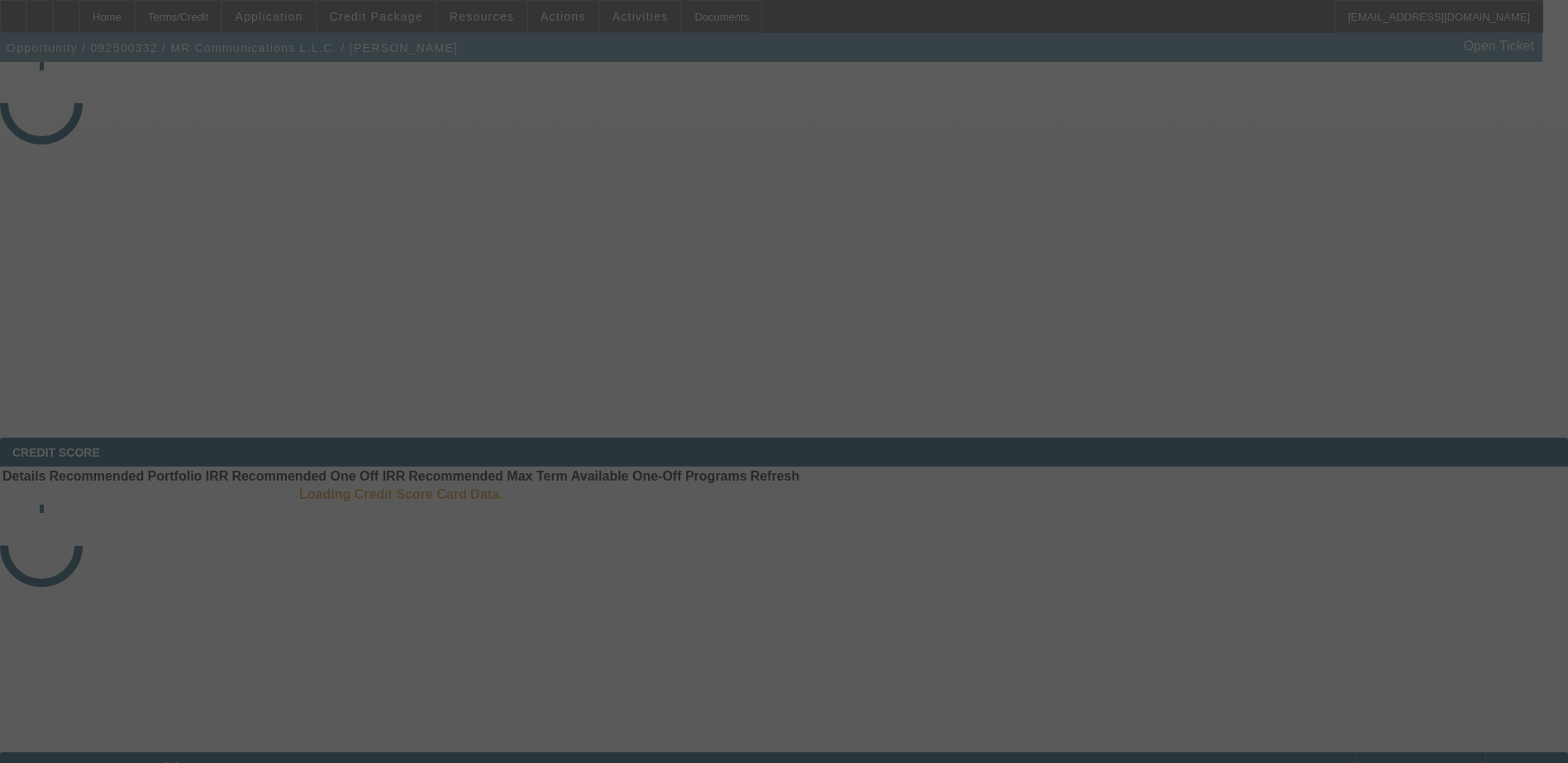
select select "4"
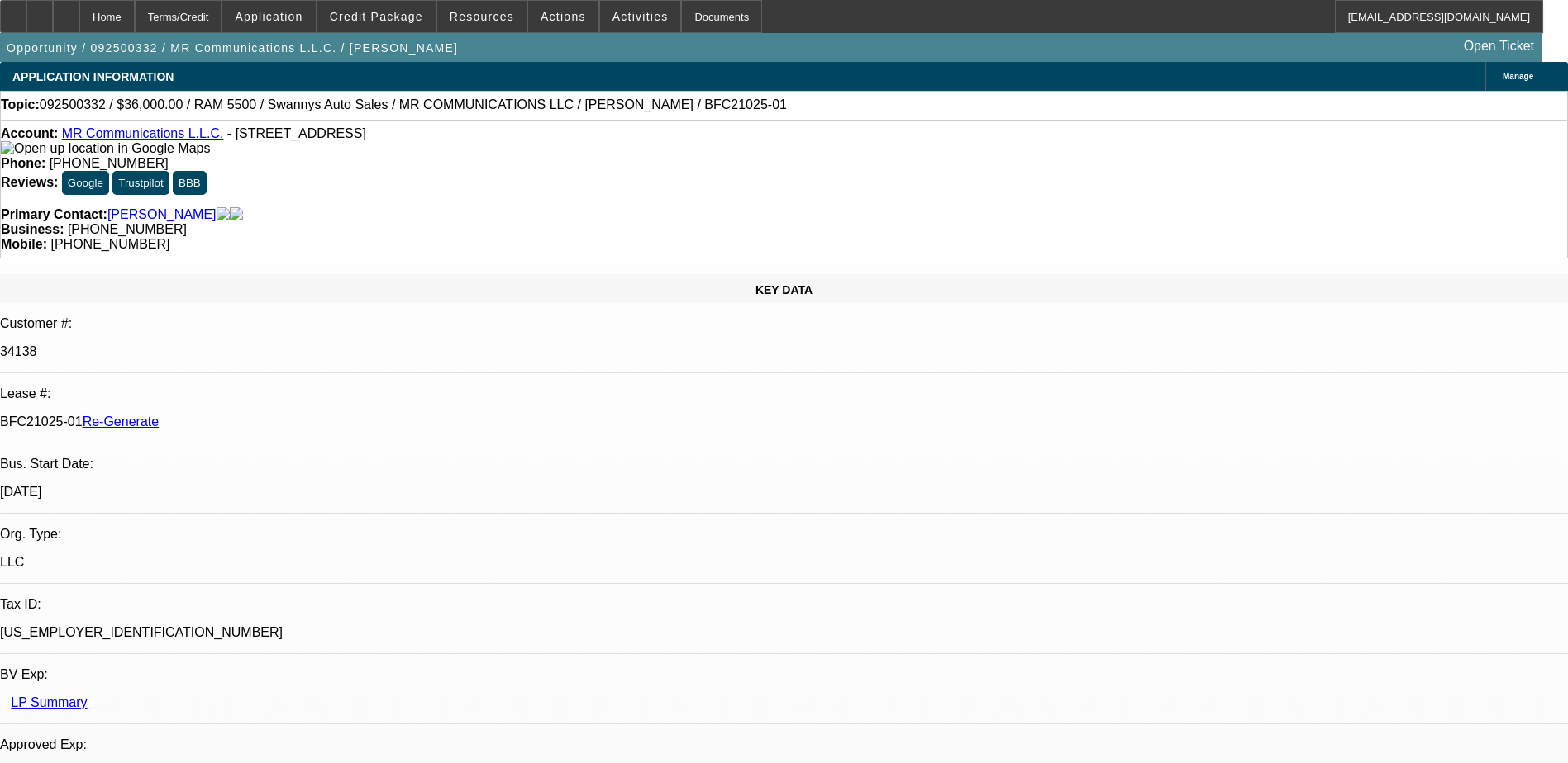
select select "0"
select select "2"
select select "0"
select select "6"
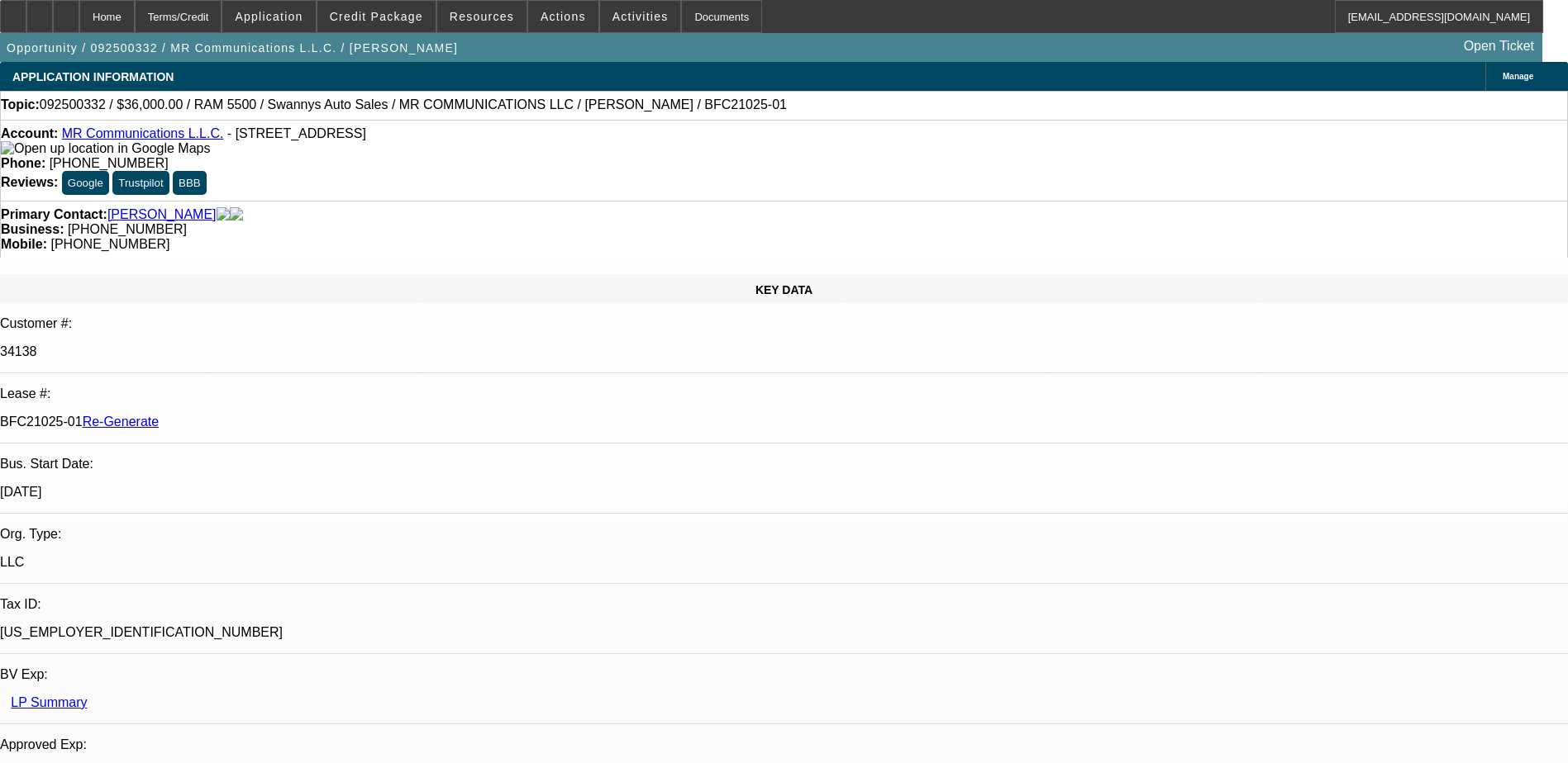
click at [222, 10] on div "Terms/Credit" at bounding box center [178, 16] width 88 height 33
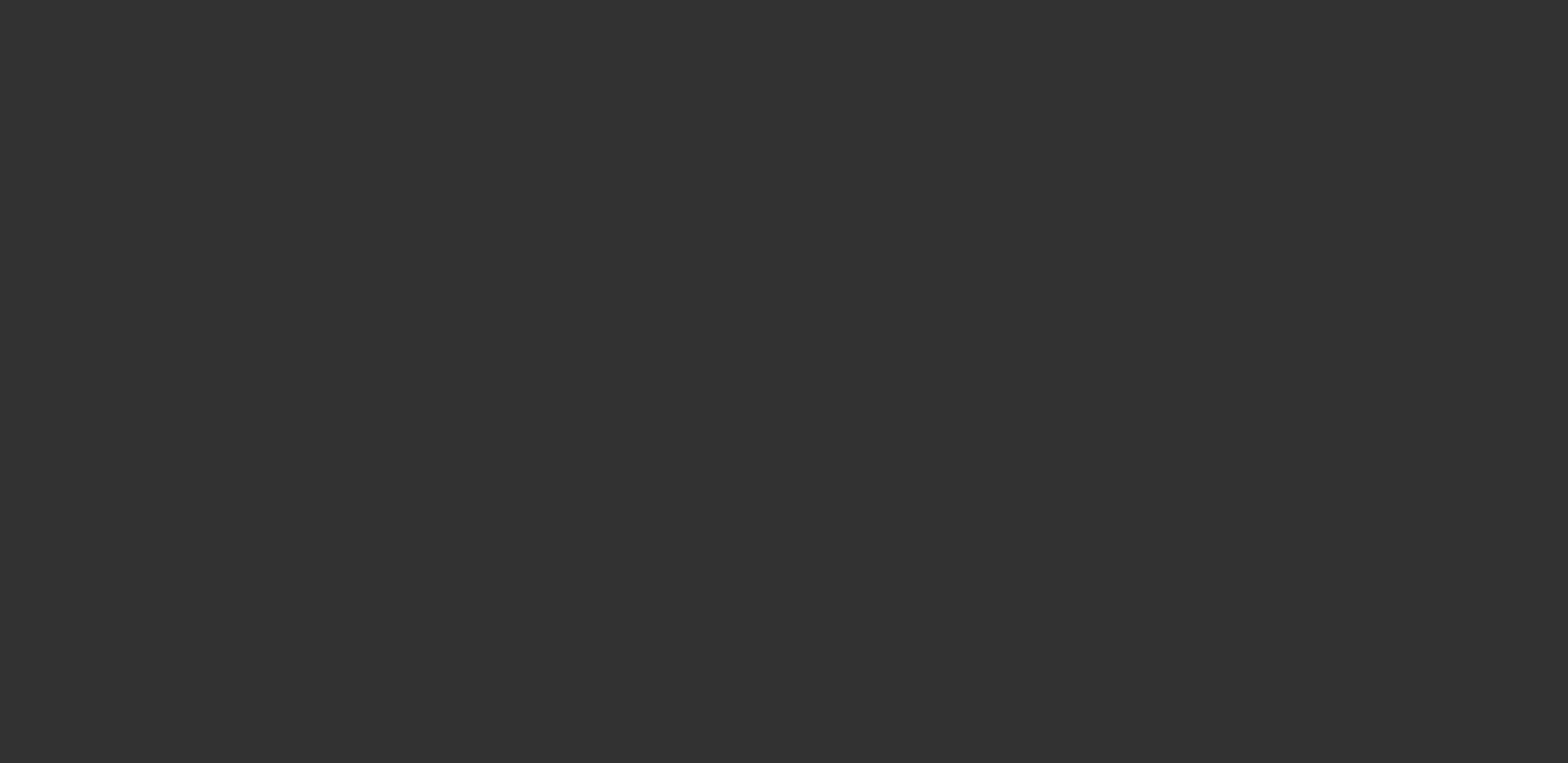
radio input "true"
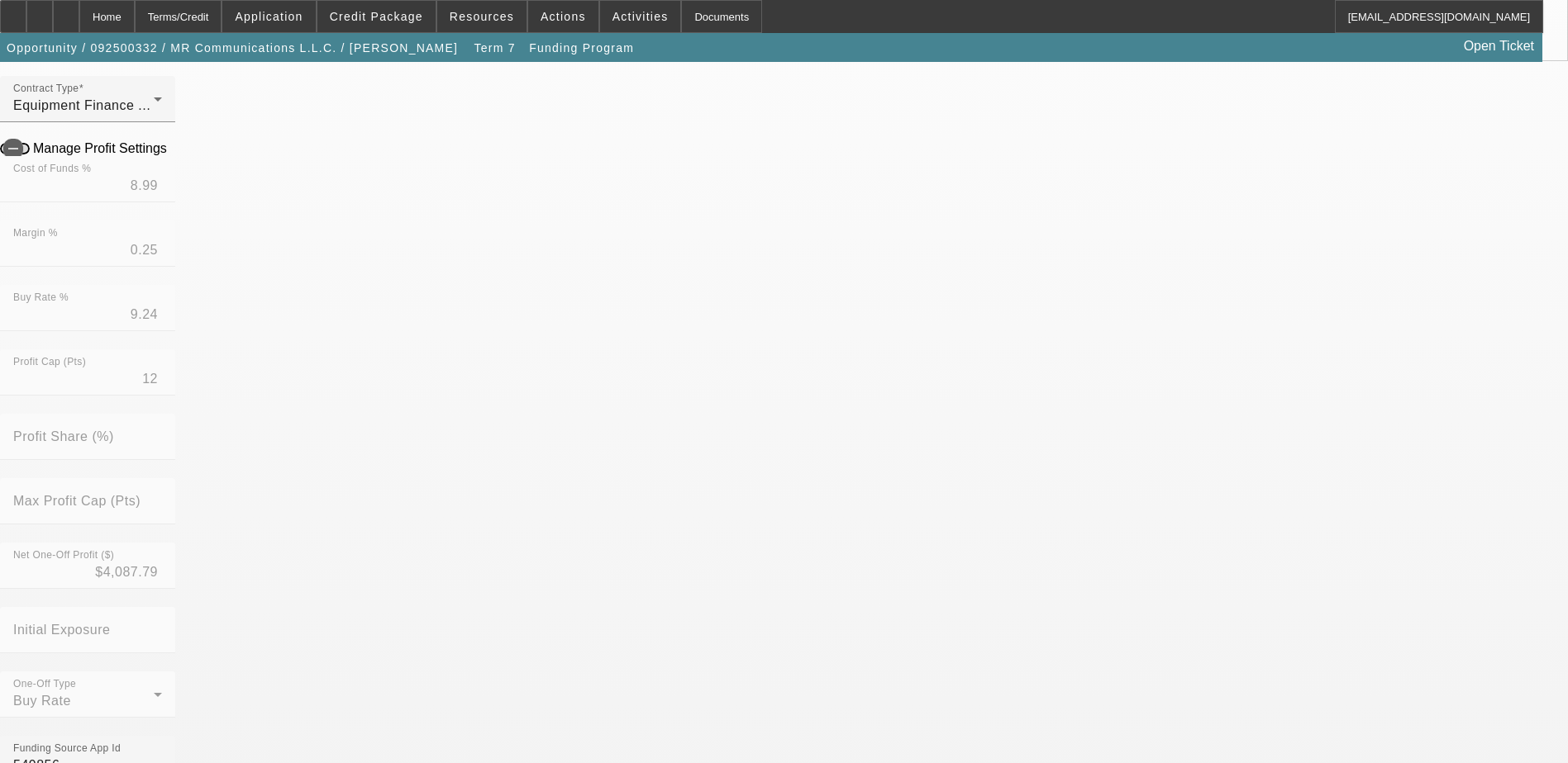
scroll to position [330, 0]
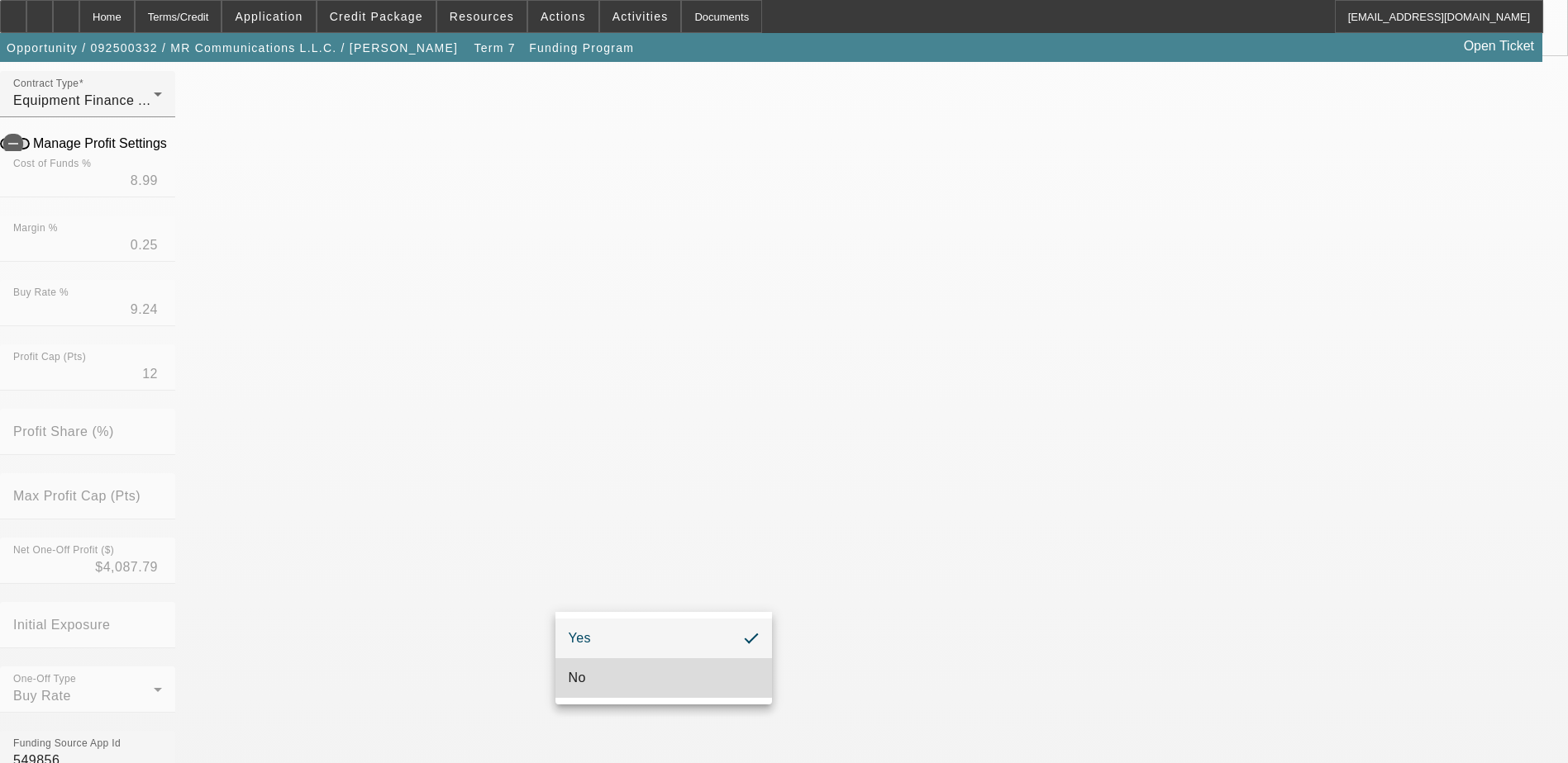
click at [650, 673] on mat-option "No" at bounding box center [664, 678] width 217 height 40
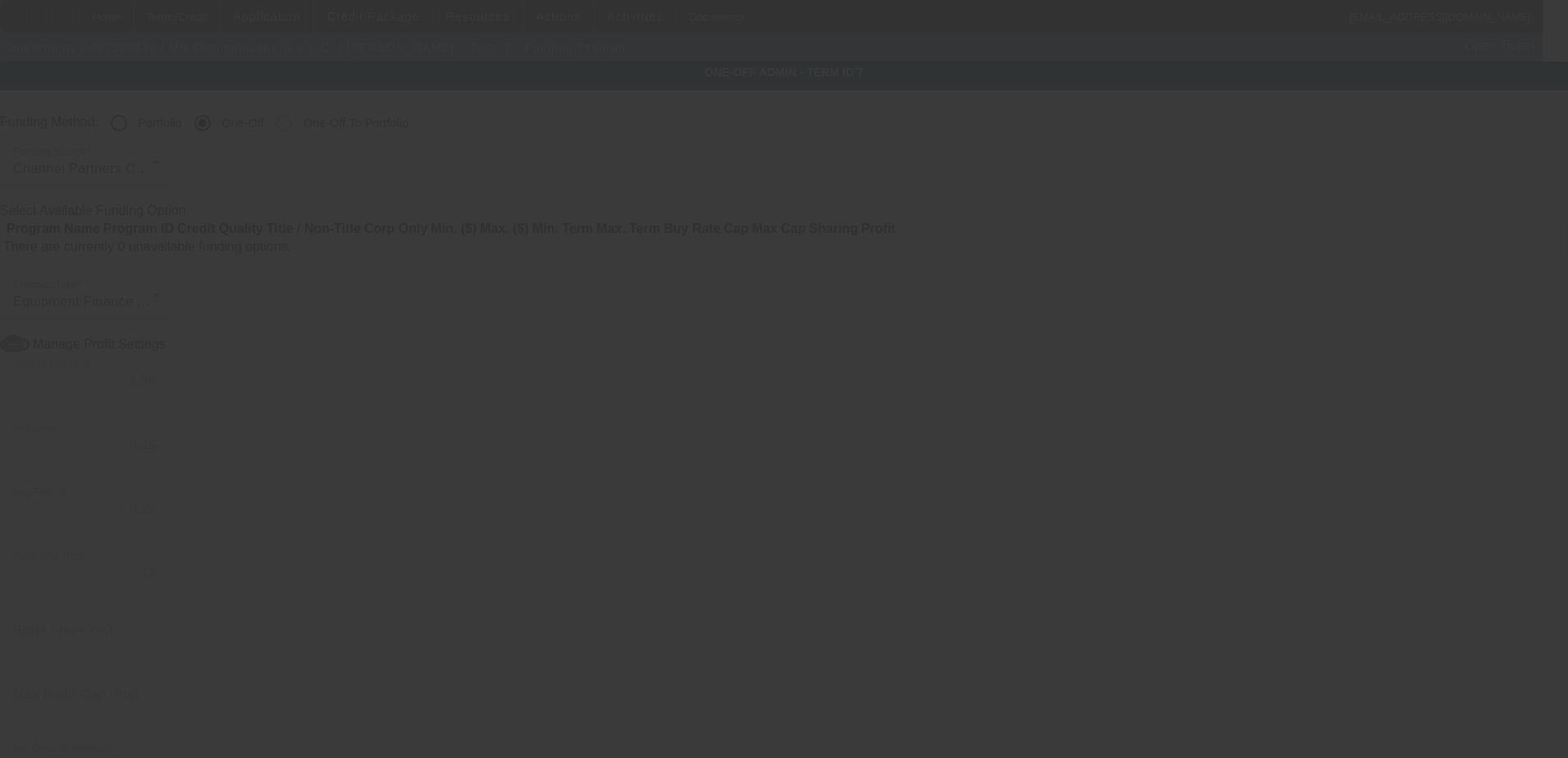
radio input "true"
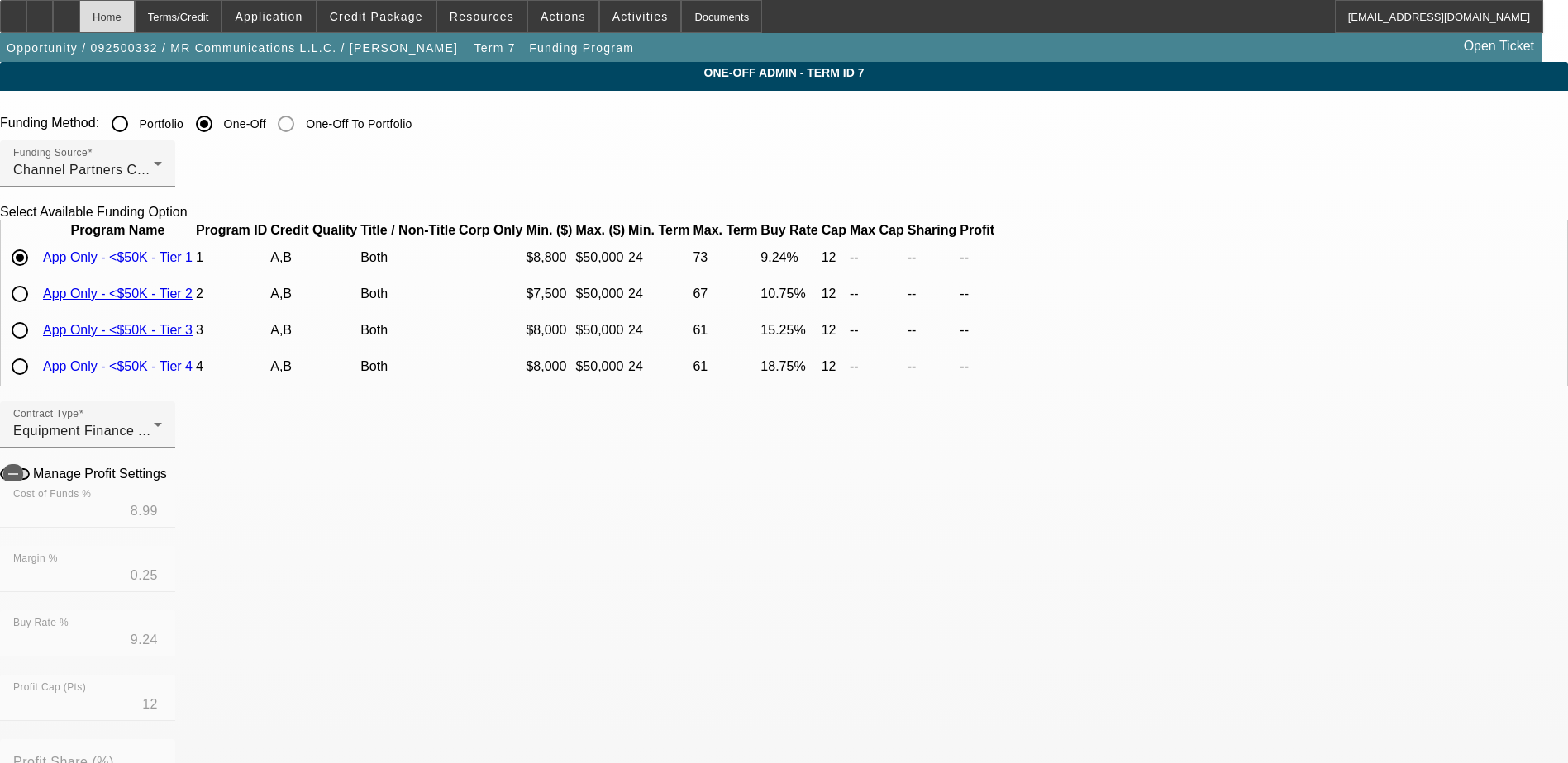
click at [134, 18] on div "Home" at bounding box center [106, 16] width 55 height 33
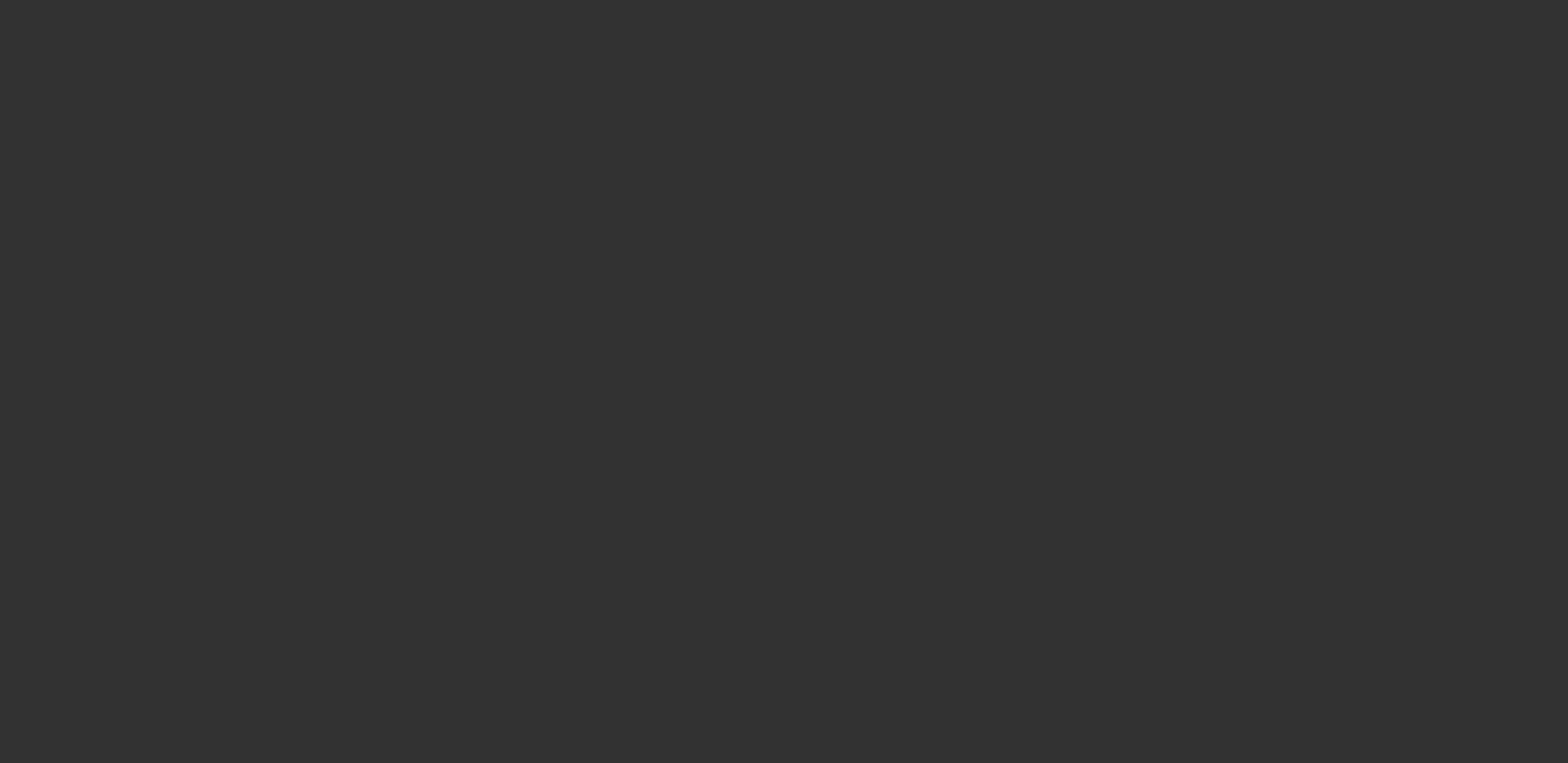
select select "4"
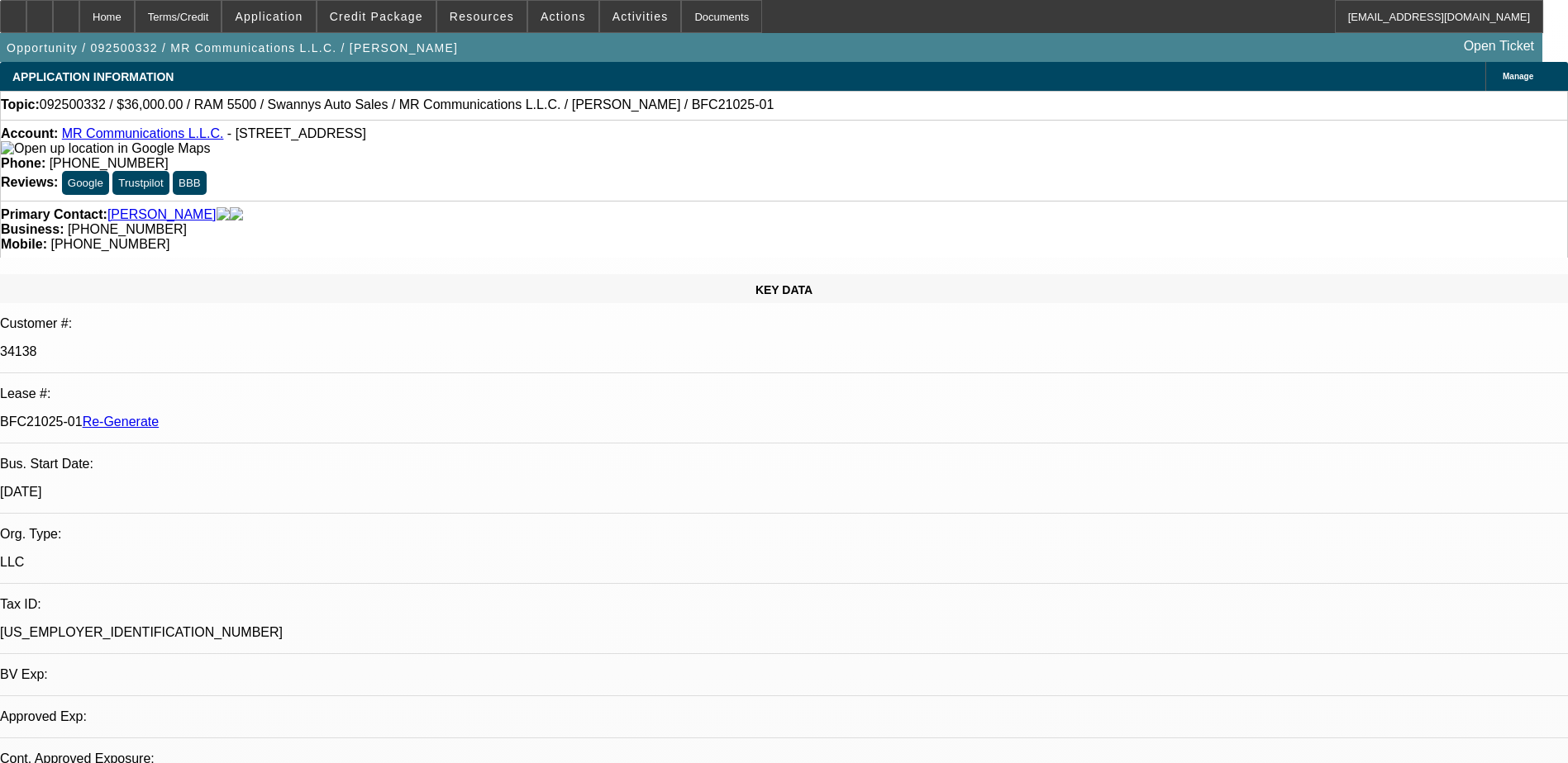
select select "0"
select select "2"
select select "0"
select select "1"
select select "2"
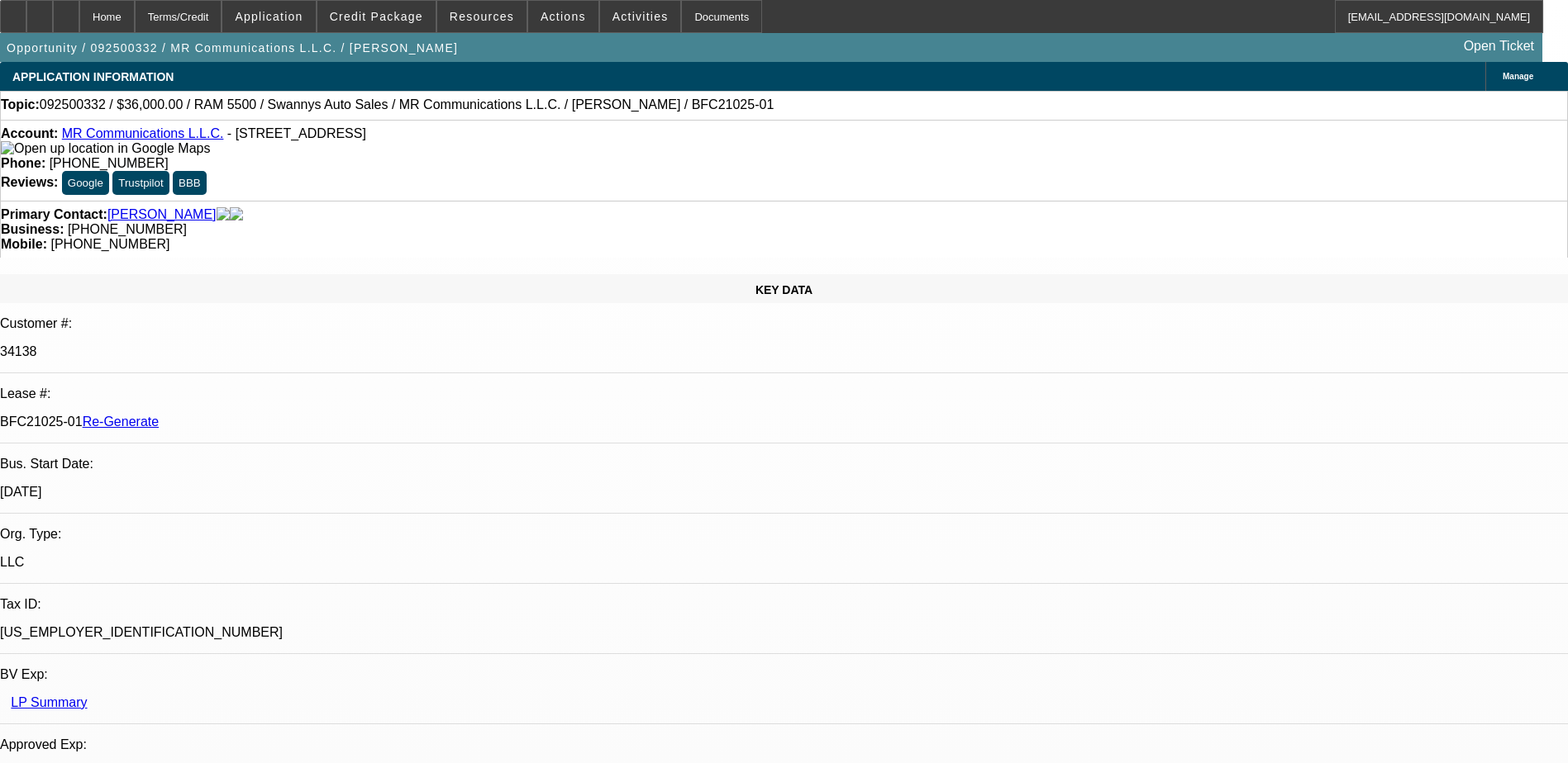
select select "6"
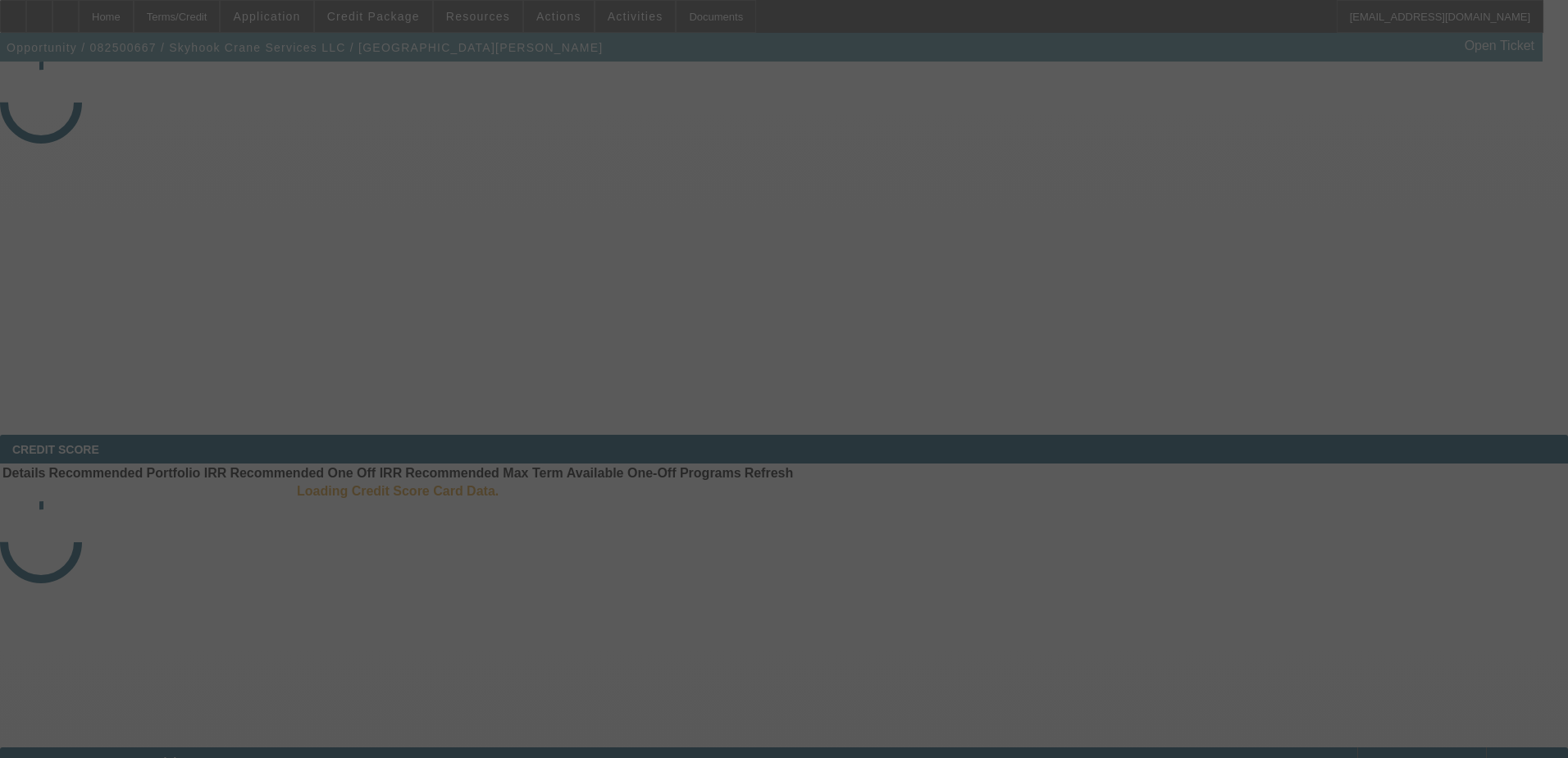
select select "3"
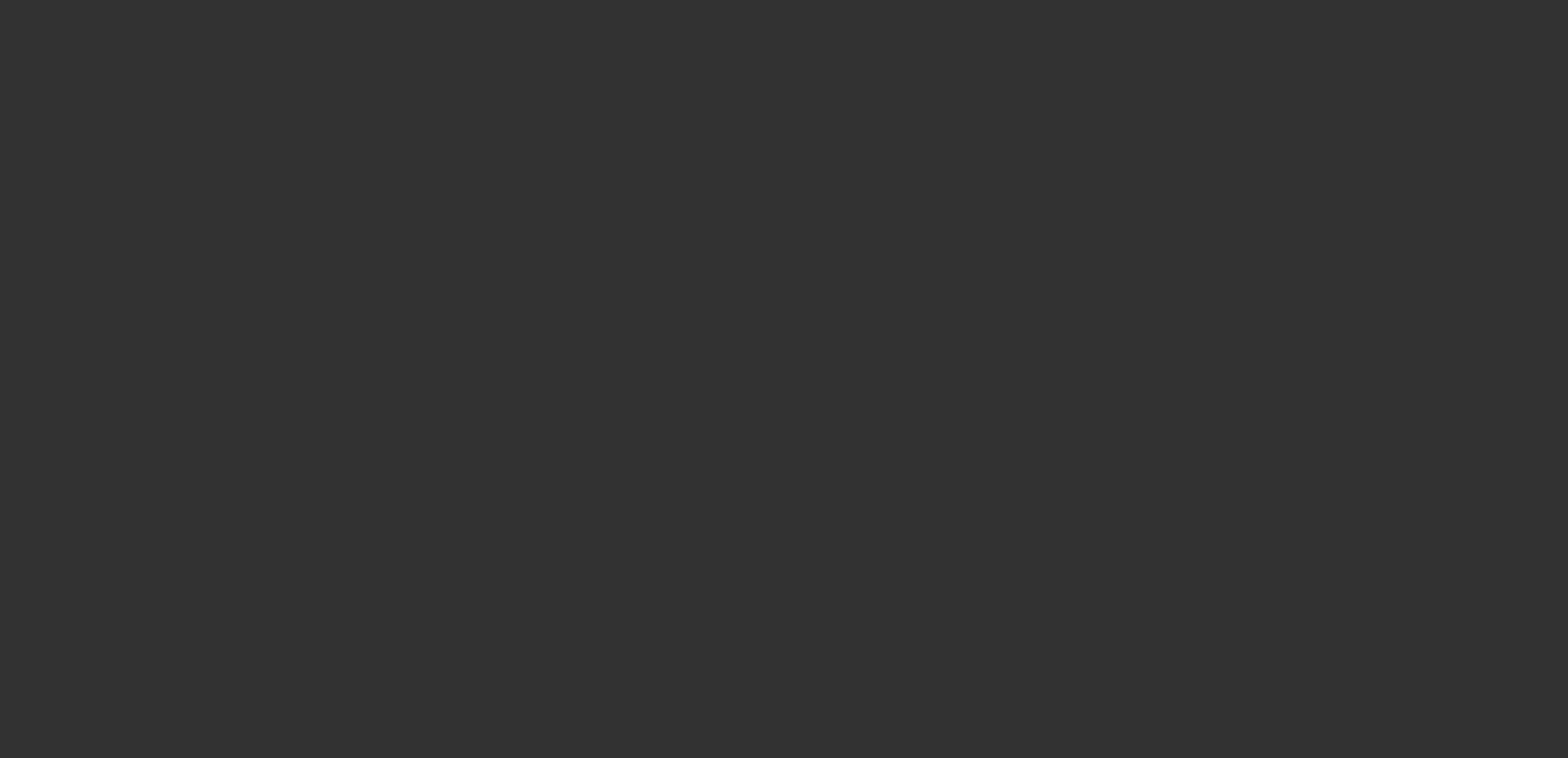
select select "0"
select select "2"
select select "0"
select select "6"
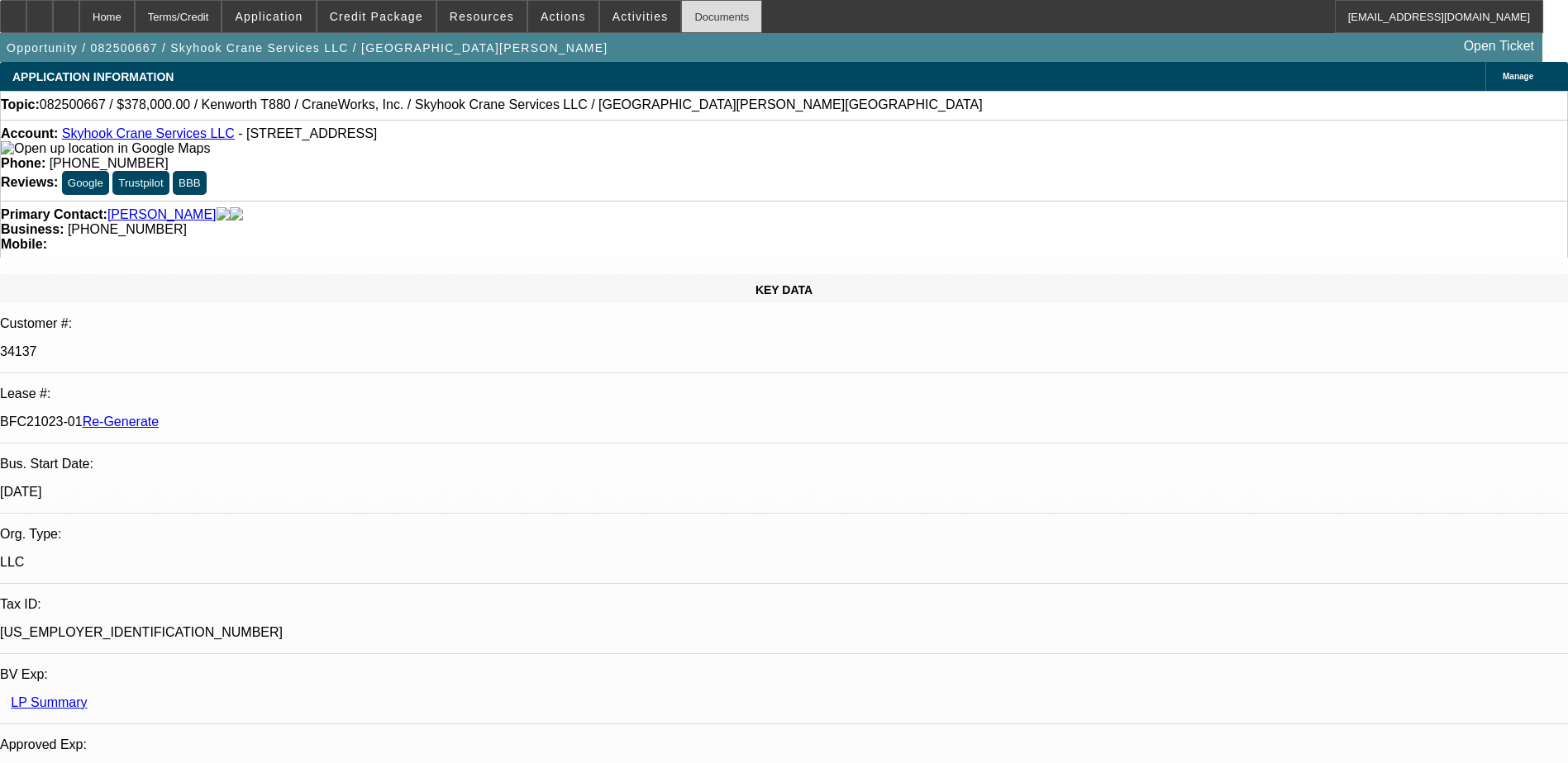
click at [683, 11] on div "Documents" at bounding box center [721, 16] width 81 height 33
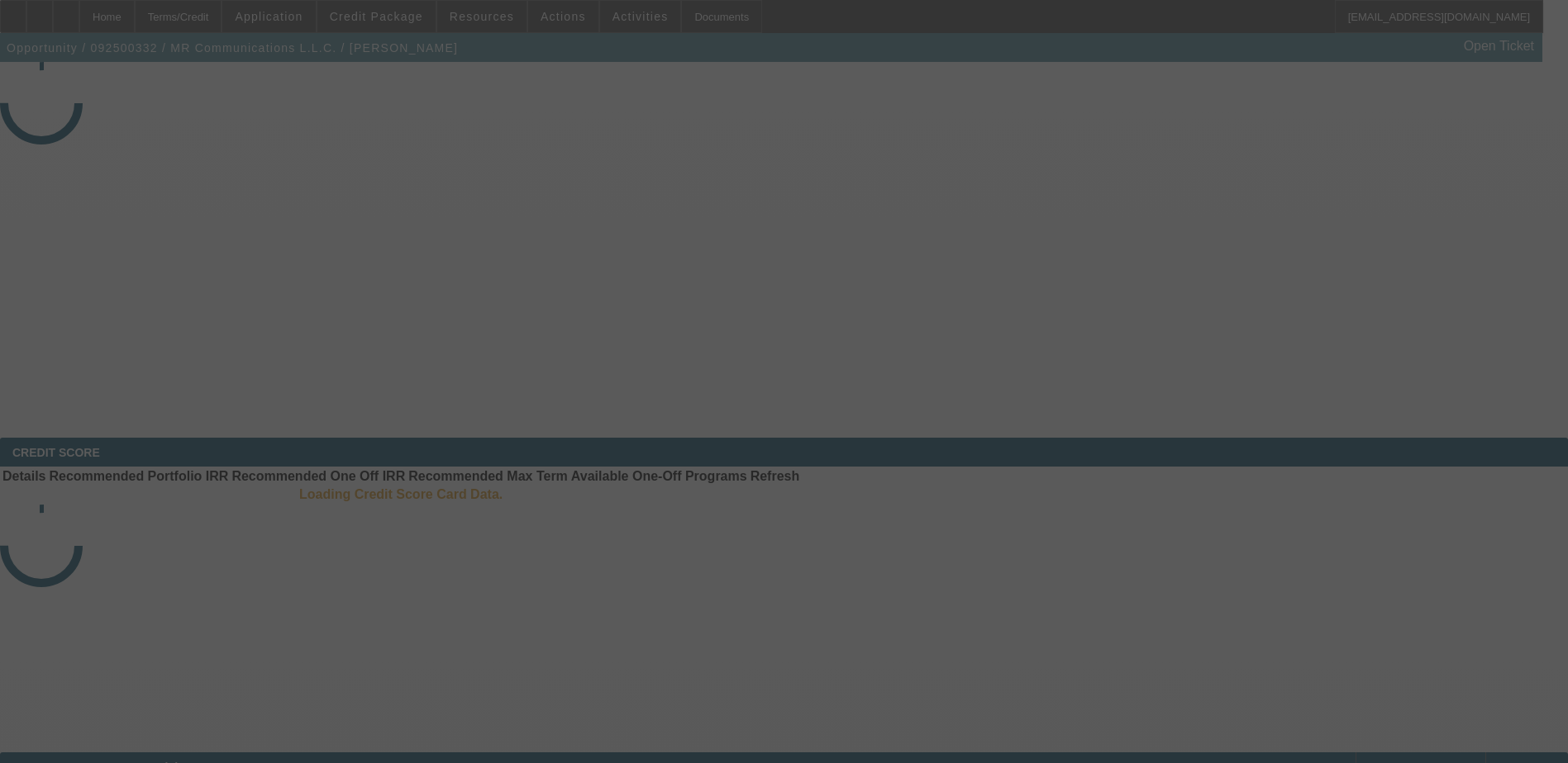
select select "4"
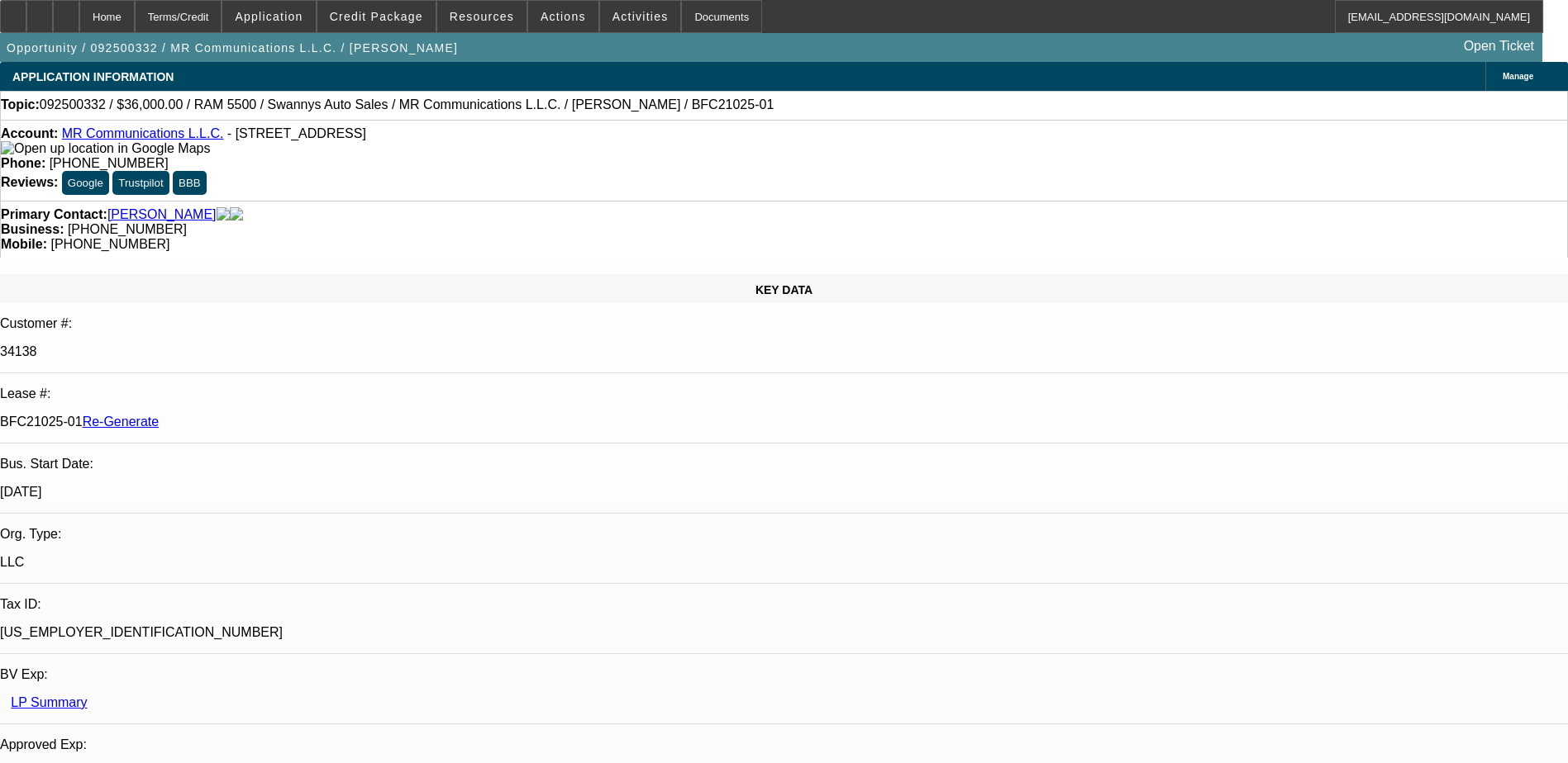
select select "0"
select select "2"
select select "0"
select select "1"
select select "2"
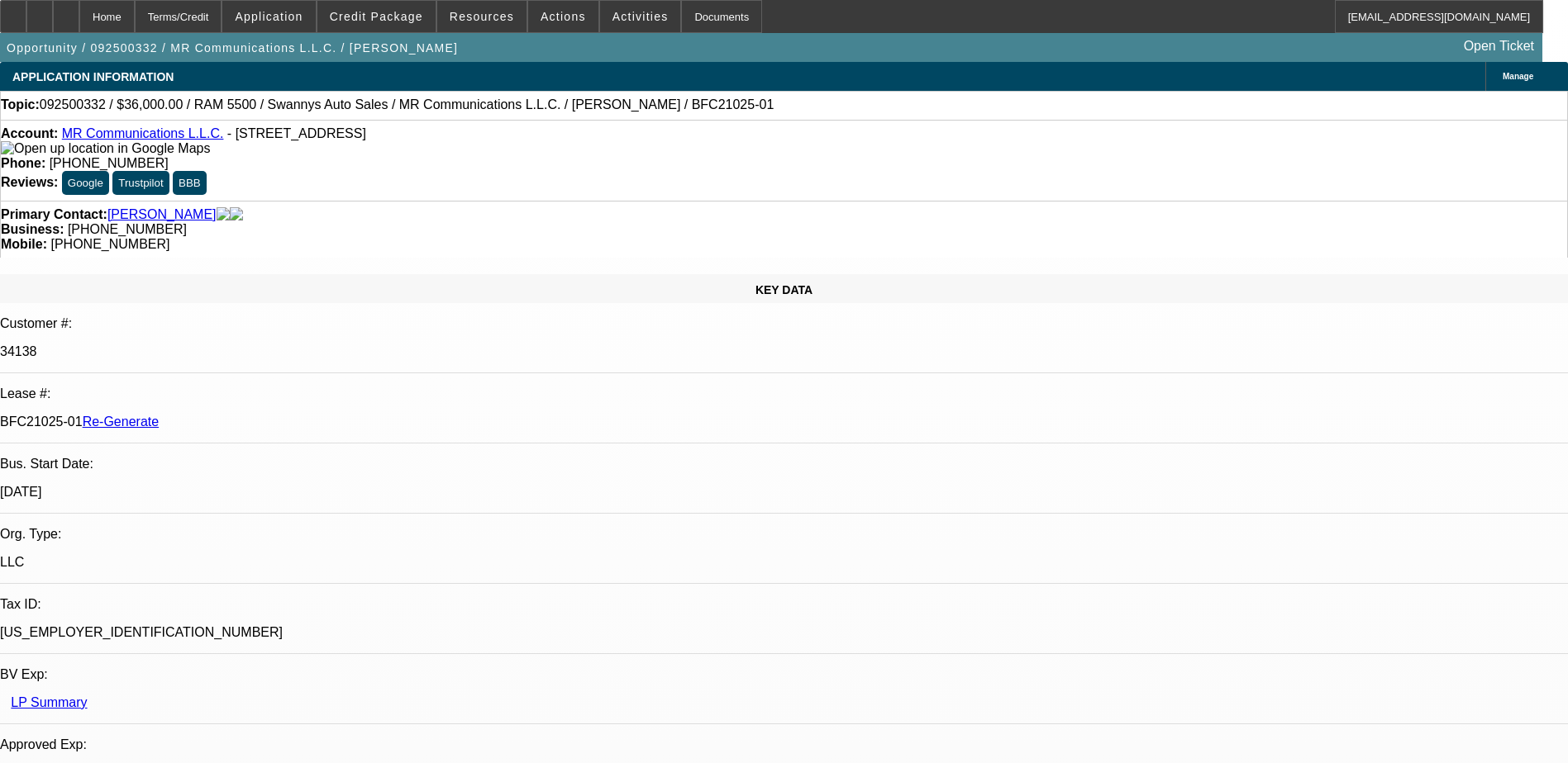
select select "6"
drag, startPoint x: 196, startPoint y: 278, endPoint x: 260, endPoint y: 285, distance: 64.4
click at [260, 415] on p "BFC21025-01 Re-Generate" at bounding box center [784, 423] width 1568 height 15
copy p "BFC21025-01"
